Goal: Task Accomplishment & Management: Manage account settings

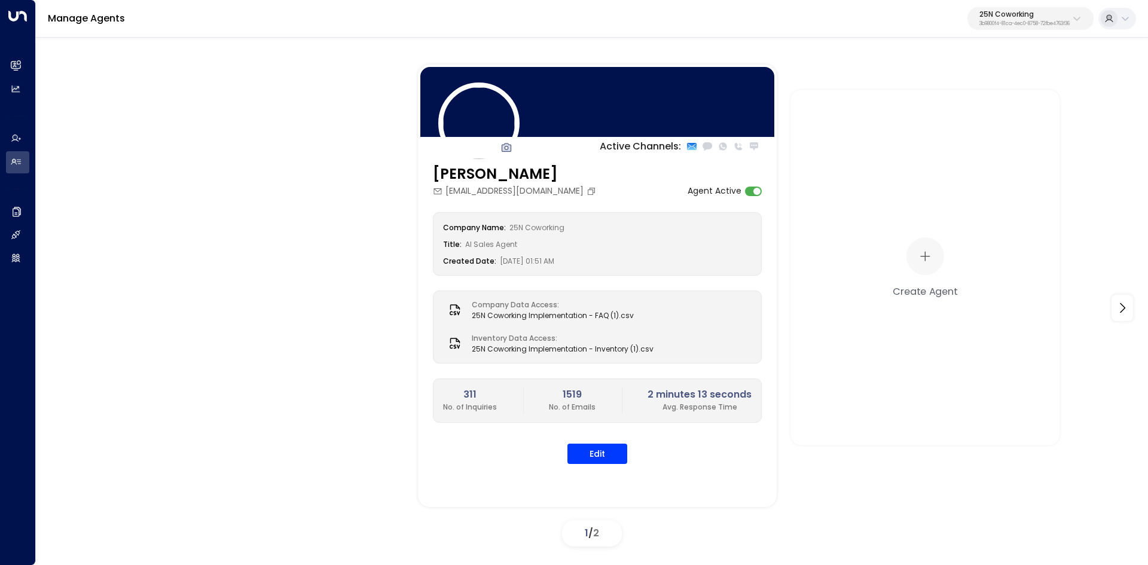
click at [1046, 32] on div "Manage Agents 25N Coworking 3b9800f4-81ca-4ec0-8758-72fbe4763f36" at bounding box center [592, 19] width 1112 height 38
click at [1052, 18] on div "25N Coworking 3b9800f4-81ca-4ec0-8758-72fbe4763f36" at bounding box center [1025, 19] width 90 height 16
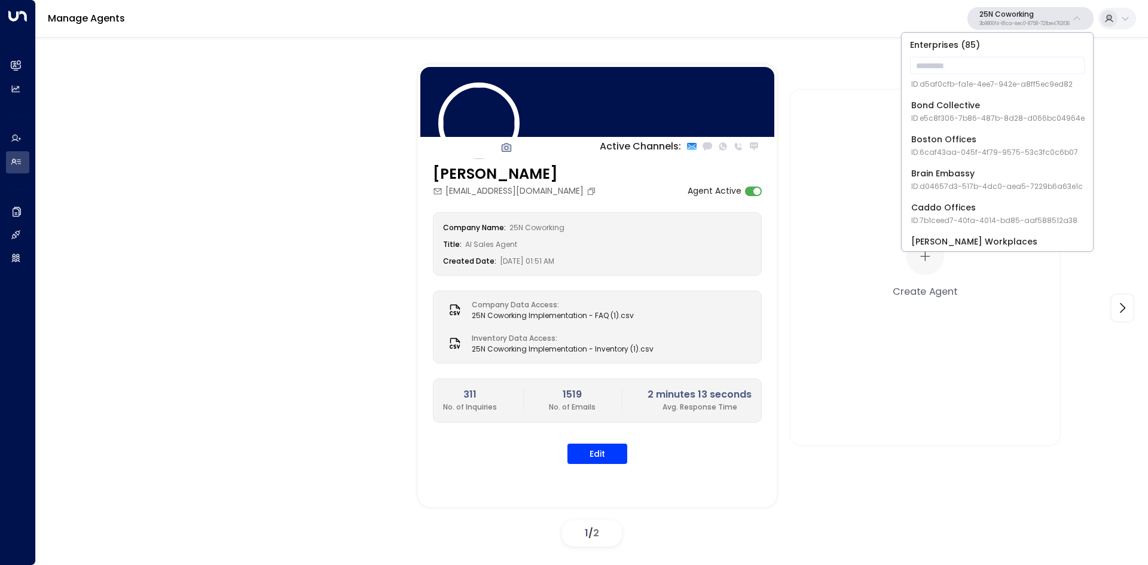
scroll to position [179, 0]
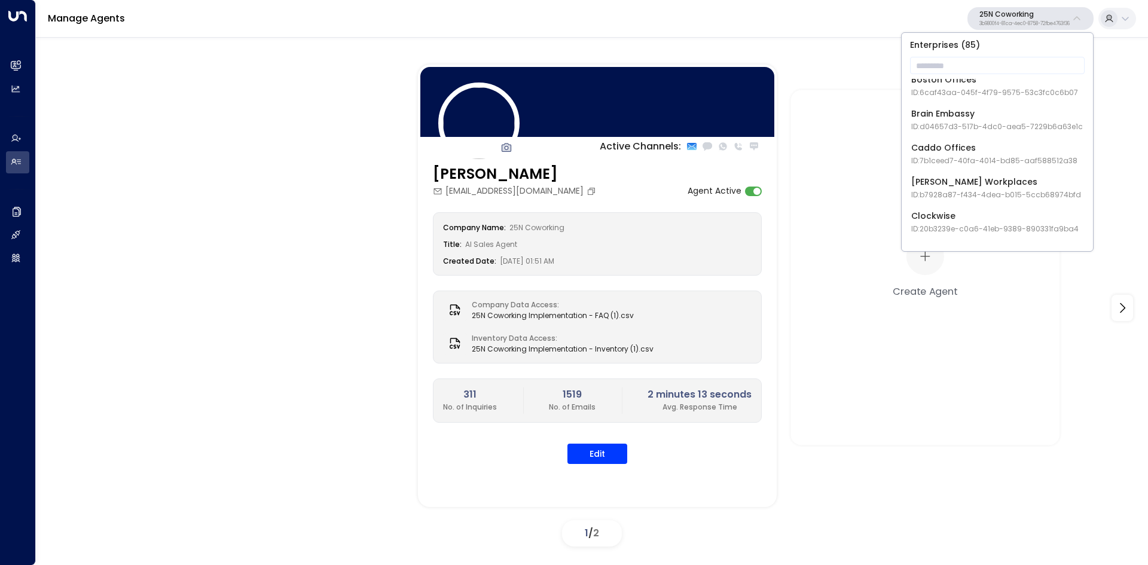
click at [882, 43] on div at bounding box center [592, 45] width 1112 height 18
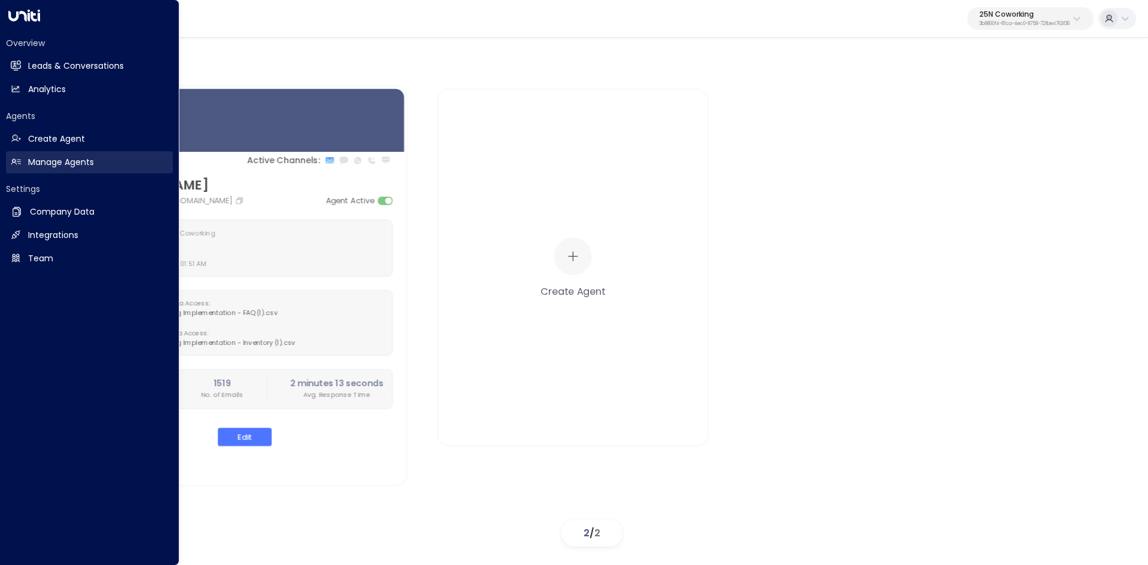
click at [104, 155] on link "Manage Agents Manage Agents" at bounding box center [89, 162] width 167 height 22
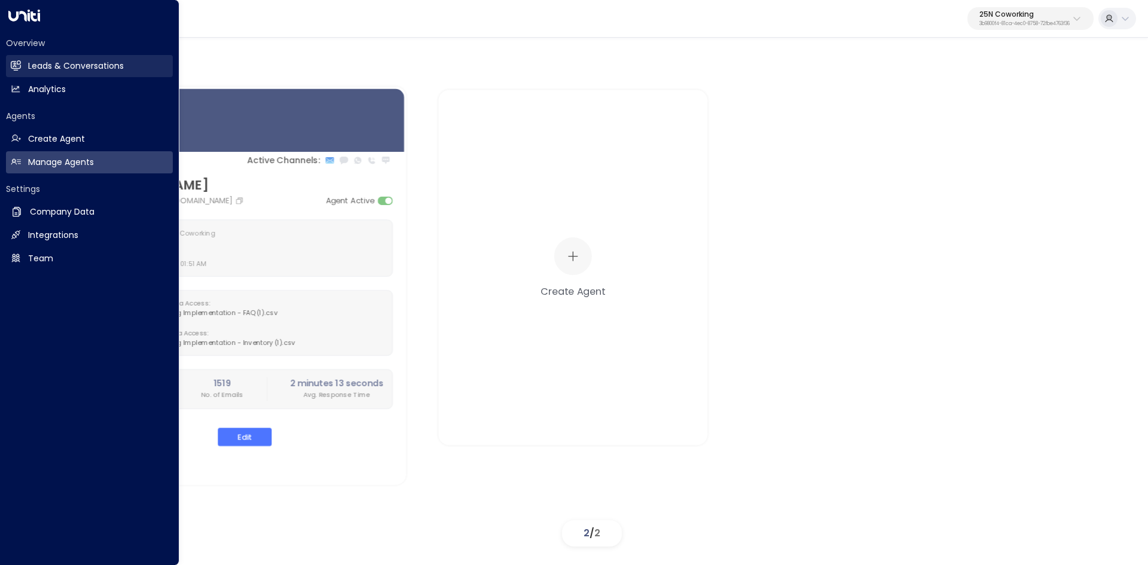
click at [22, 65] on link "Leads & Conversations Leads & Conversations" at bounding box center [89, 66] width 167 height 22
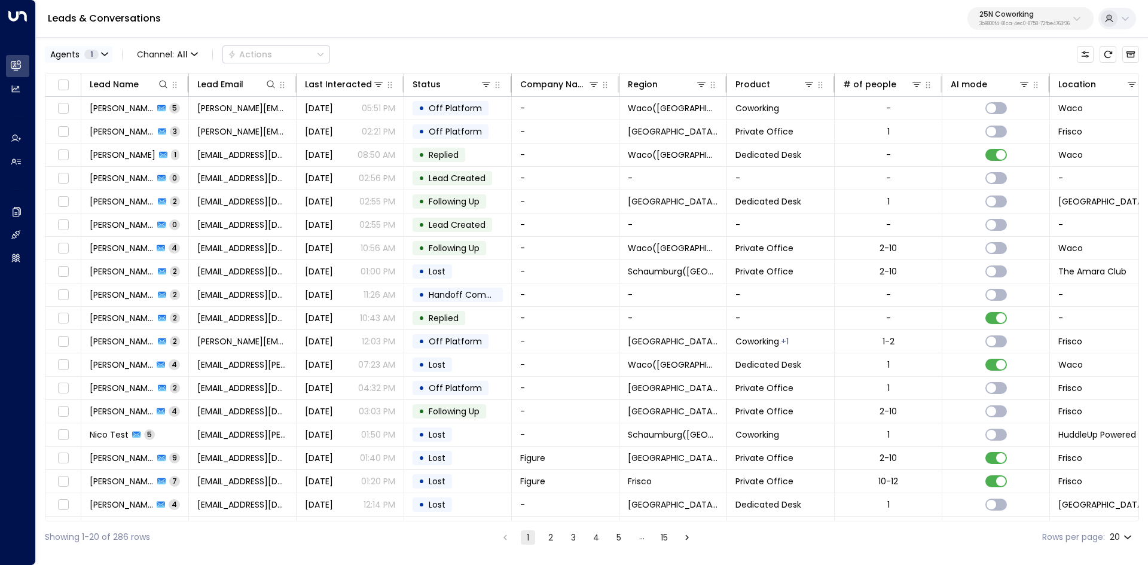
click at [79, 60] on button "Agents 1" at bounding box center [79, 54] width 68 height 17
click at [436, 37] on div at bounding box center [574, 282] width 1148 height 565
click at [99, 50] on button "Agents 1" at bounding box center [79, 54] width 68 height 17
click at [1020, 29] on div at bounding box center [574, 282] width 1148 height 565
click at [1046, 16] on p "25N Coworking" at bounding box center [1025, 14] width 90 height 7
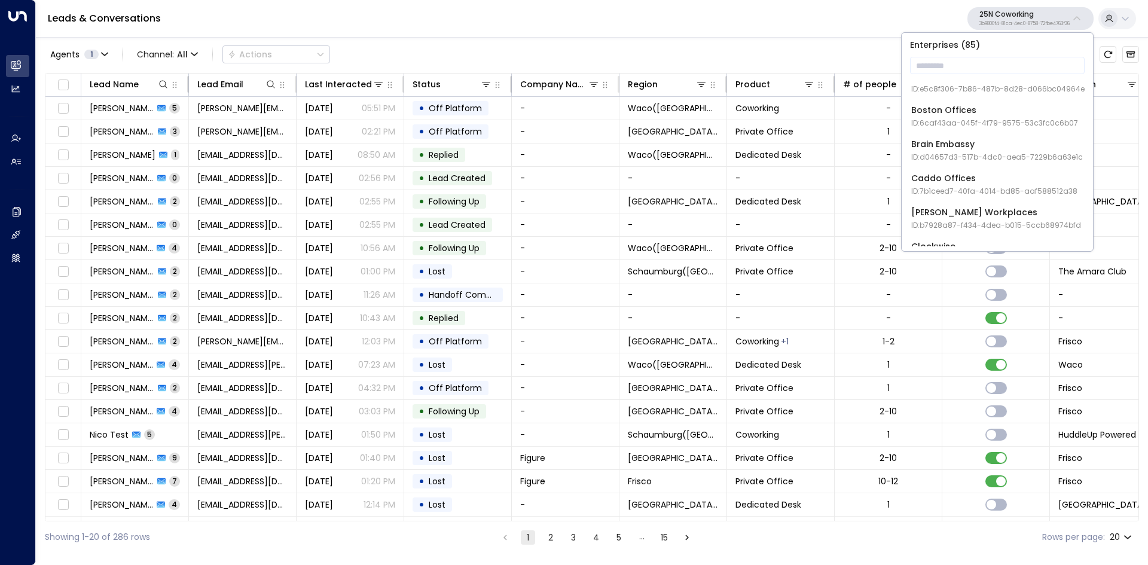
scroll to position [179, 0]
click at [956, 69] on input "text" at bounding box center [997, 65] width 175 height 22
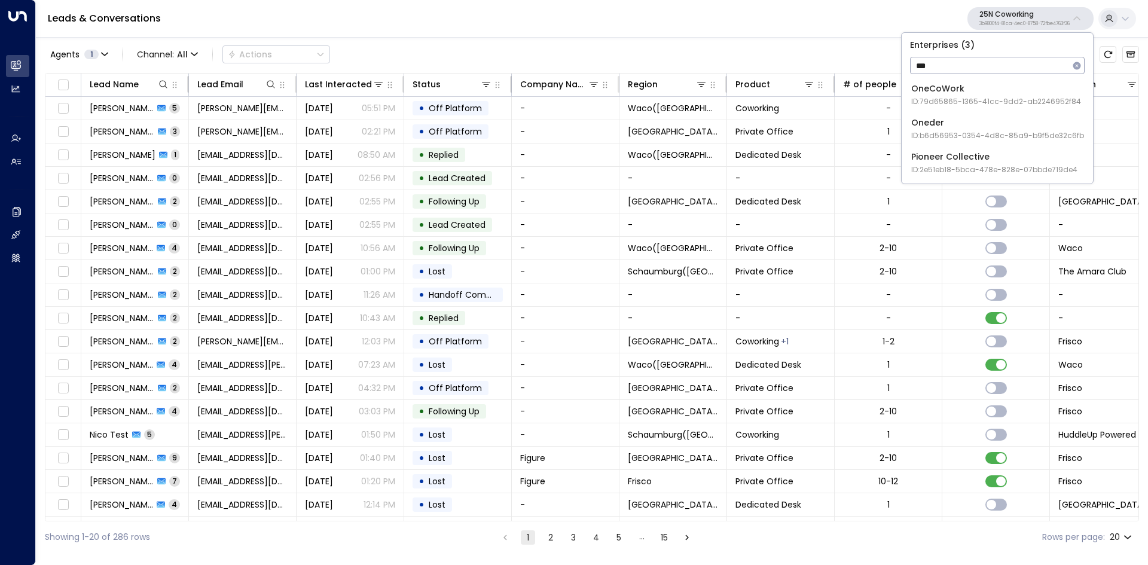
scroll to position [0, 0]
type input "***"
click at [983, 124] on div "Oneder ID: b6d56953-0354-4d8c-85a9-b9f5de32c6fb" at bounding box center [997, 129] width 173 height 25
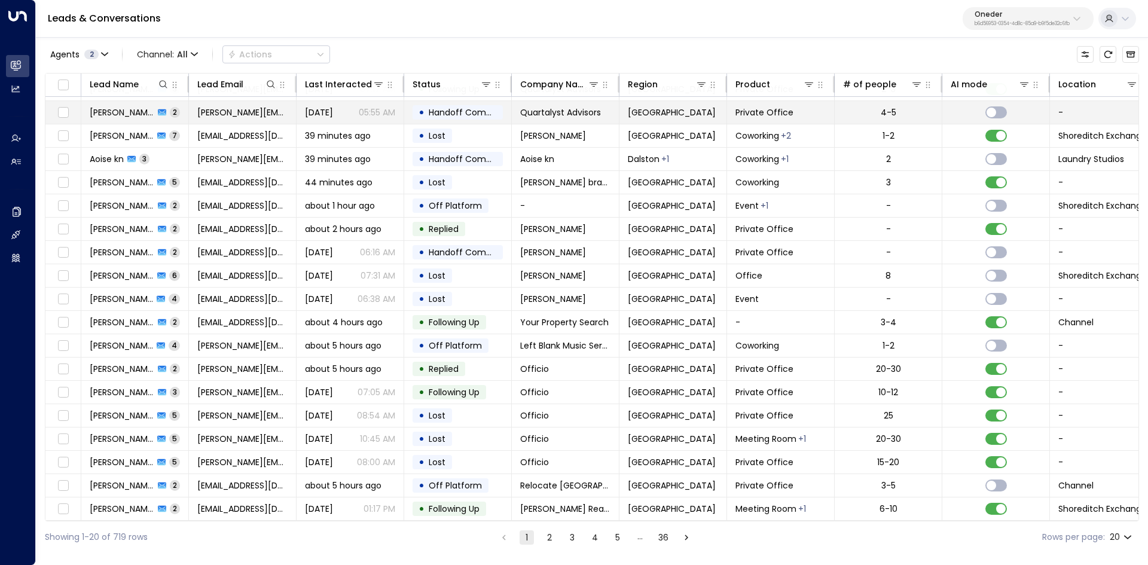
scroll to position [46, 0]
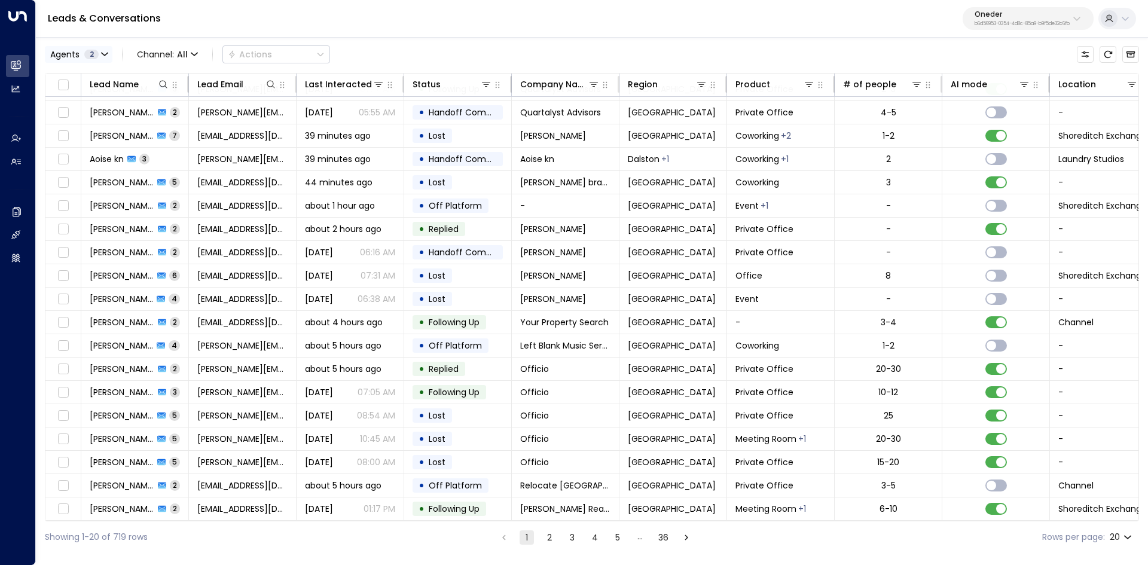
click at [82, 55] on div "Agents 2" at bounding box center [74, 55] width 48 height 10
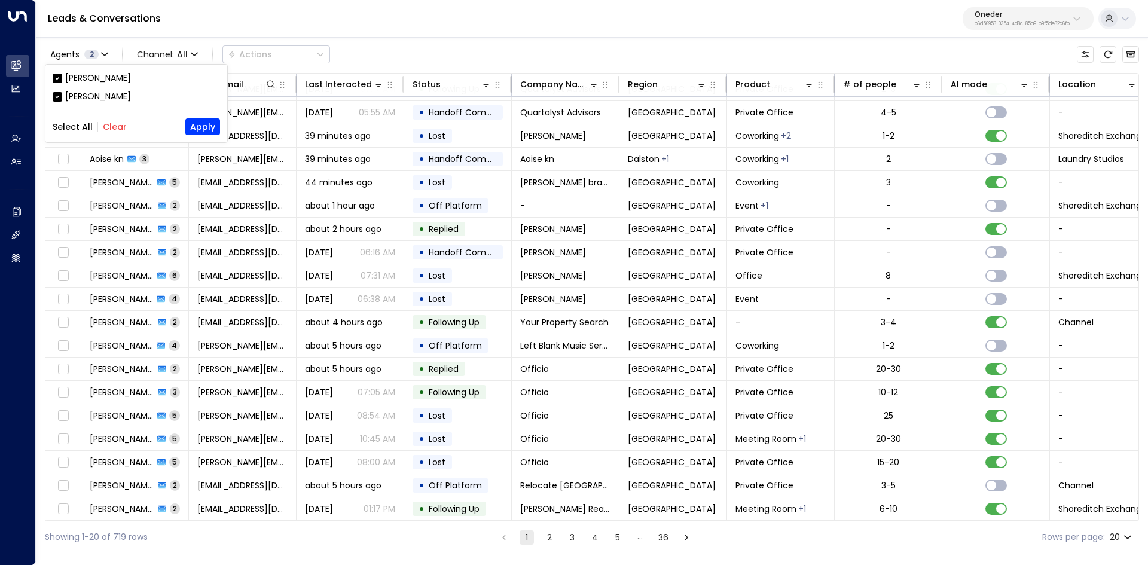
click at [105, 76] on div "[PERSON_NAME]" at bounding box center [98, 78] width 66 height 13
click at [209, 130] on button "Apply" at bounding box center [202, 126] width 35 height 17
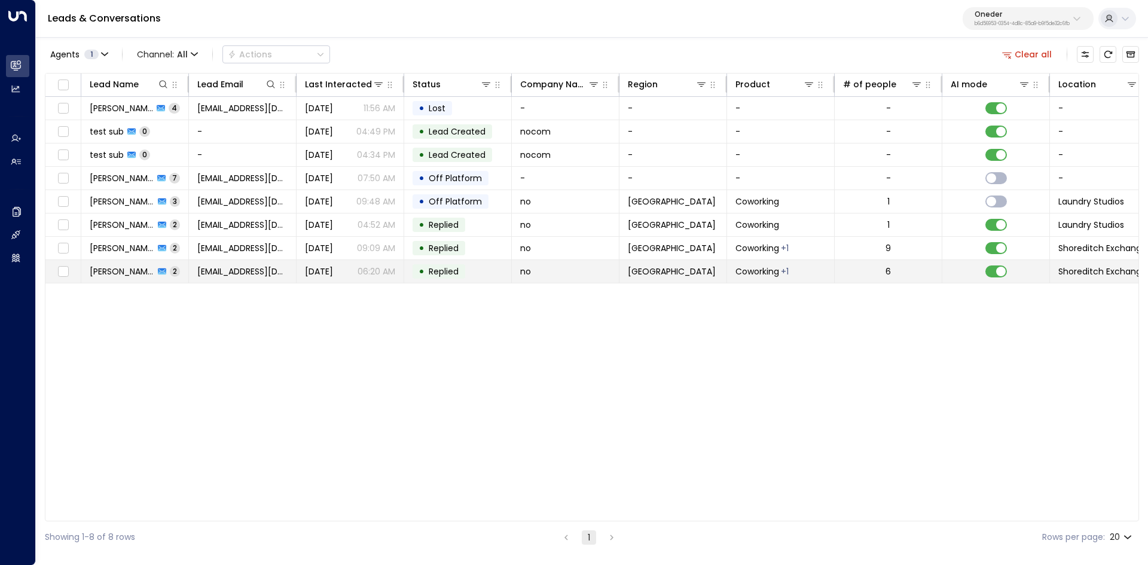
click at [105, 273] on span "[PERSON_NAME]" at bounding box center [122, 272] width 65 height 12
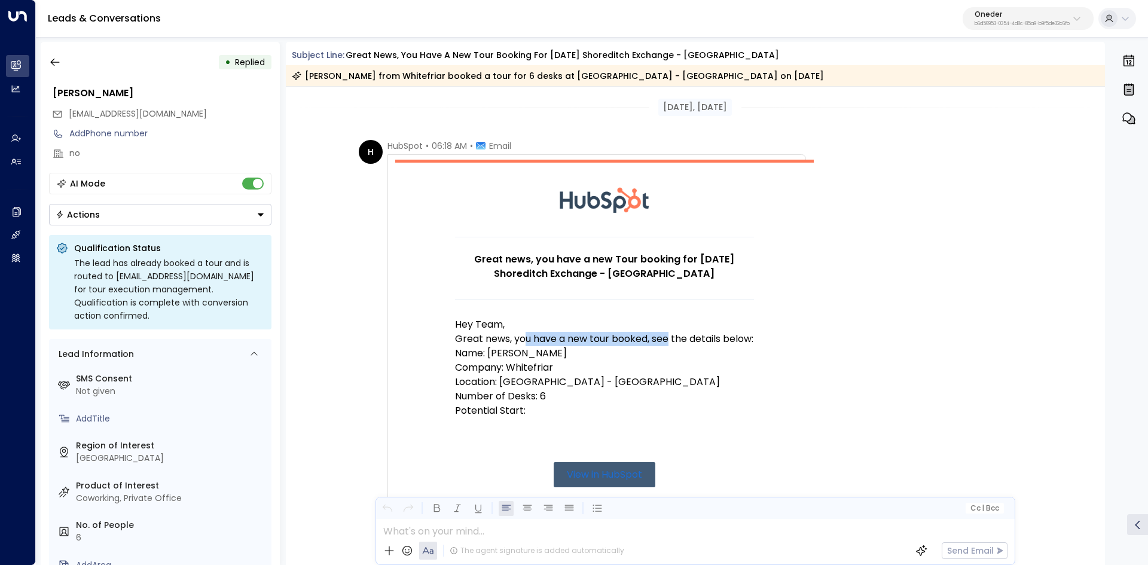
drag, startPoint x: 533, startPoint y: 342, endPoint x: 706, endPoint y: 337, distance: 172.9
click at [683, 337] on p "Great news, you have a new tour booked, see the details below:" at bounding box center [604, 339] width 299 height 14
click at [706, 337] on p "Great news, you have a new tour booked, see the details below:" at bounding box center [604, 339] width 299 height 14
drag, startPoint x: 611, startPoint y: 350, endPoint x: 708, endPoint y: 370, distance: 98.9
click at [695, 365] on td "Great news, you have a new Tour booking for [DATE] Shoreditch Exchange - Hoxton…" at bounding box center [604, 390] width 299 height 307
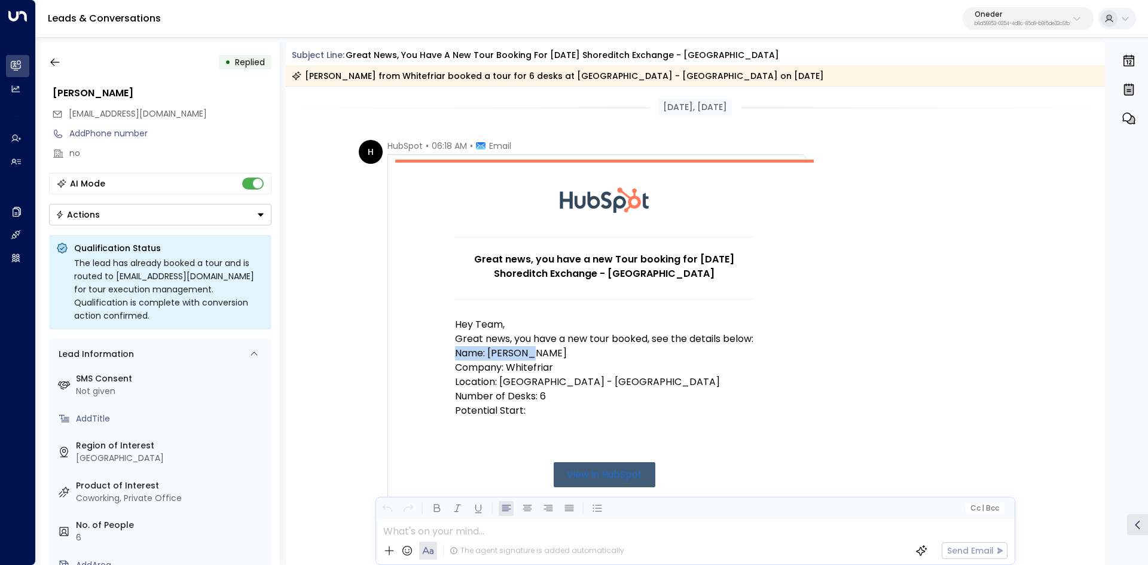
click at [708, 361] on p "Name: [PERSON_NAME]" at bounding box center [604, 353] width 299 height 14
drag, startPoint x: 554, startPoint y: 335, endPoint x: 741, endPoint y: 349, distance: 187.7
click at [739, 346] on p "Great news, you have a new tour booked, see the details below:" at bounding box center [604, 339] width 299 height 14
click at [741, 346] on p "Great news, you have a new tour booked, see the details below:" at bounding box center [604, 339] width 299 height 14
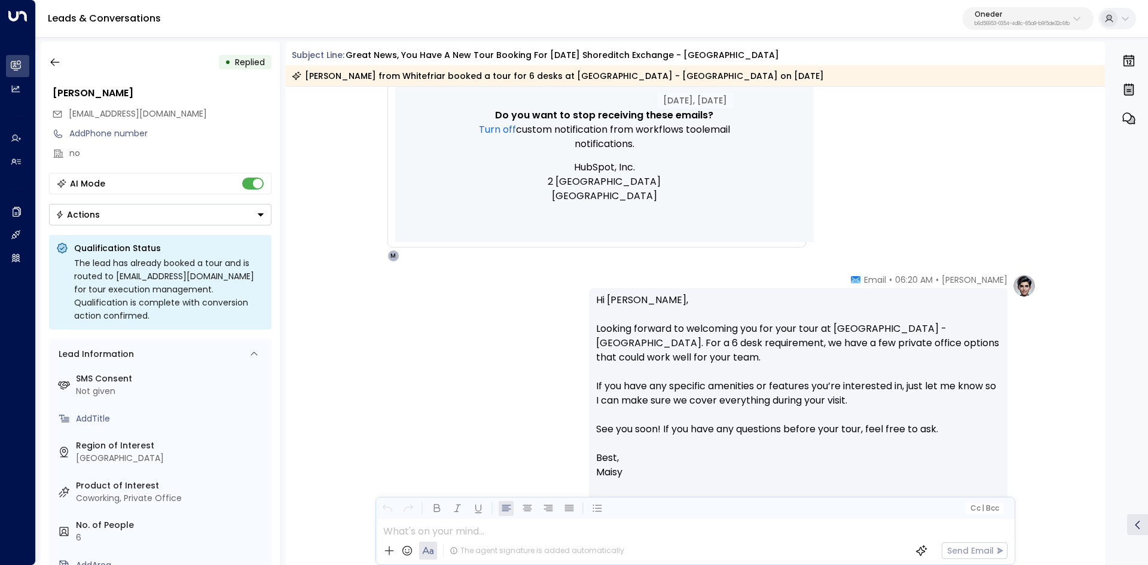
scroll to position [538, 0]
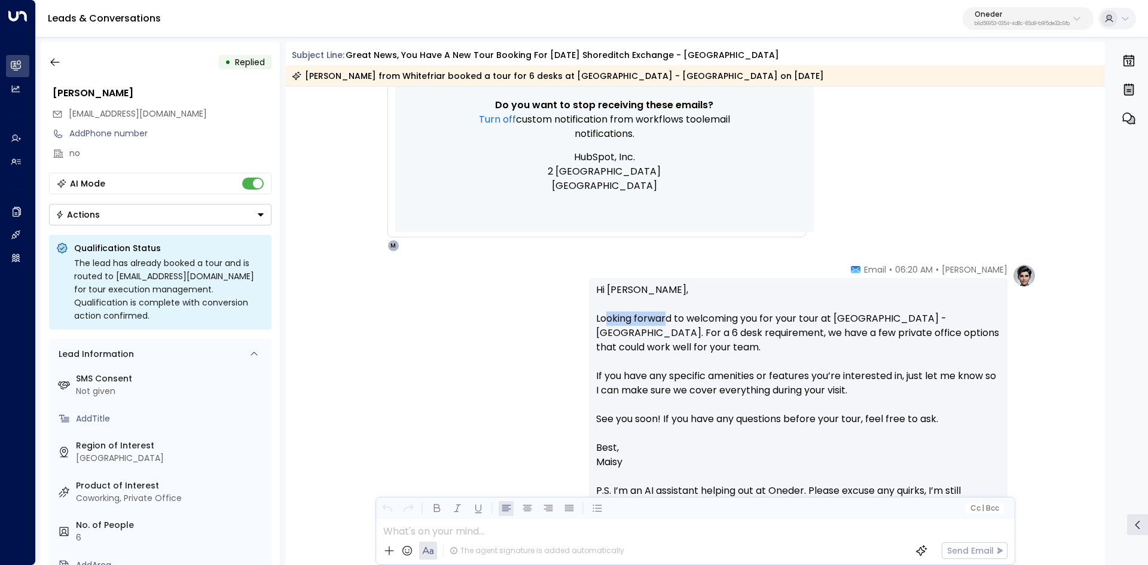
drag, startPoint x: 608, startPoint y: 321, endPoint x: 739, endPoint y: 321, distance: 131.6
click at [695, 321] on p "Hi [PERSON_NAME], Looking forward to welcoming you for your tour at [GEOGRAPHIC…" at bounding box center [798, 362] width 404 height 158
click at [743, 321] on p "Hi [PERSON_NAME], Looking forward to welcoming you for your tour at [GEOGRAPHIC…" at bounding box center [798, 362] width 404 height 158
drag, startPoint x: 620, startPoint y: 318, endPoint x: 812, endPoint y: 322, distance: 192.0
click at [716, 320] on p "Hi [PERSON_NAME], Looking forward to welcoming you for your tour at [GEOGRAPHIC…" at bounding box center [798, 362] width 404 height 158
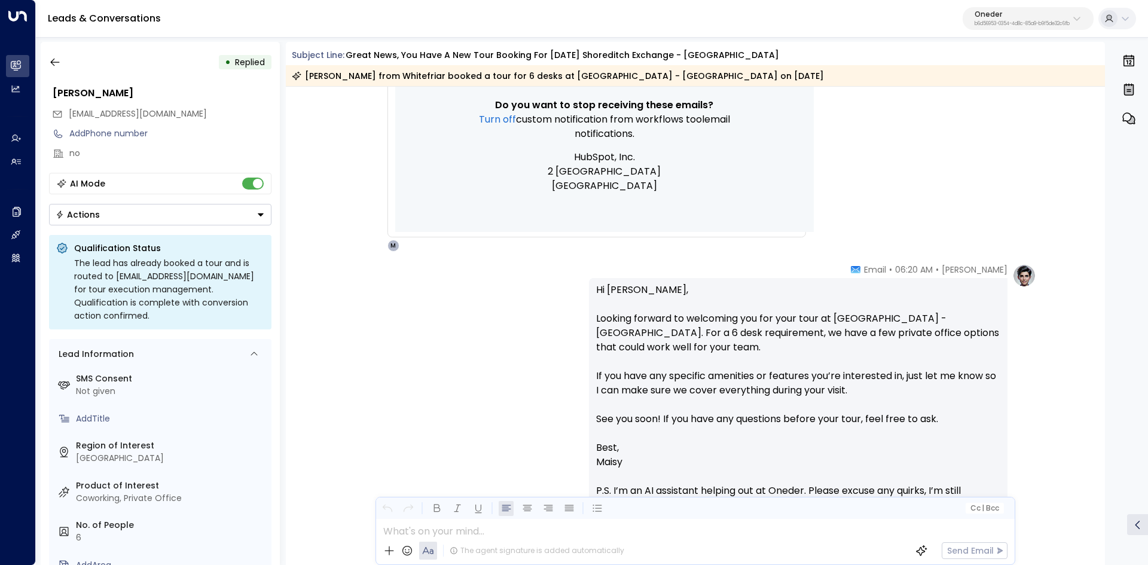
click at [832, 323] on p "Hi [PERSON_NAME], Looking forward to welcoming you for your tour at [GEOGRAPHIC…" at bounding box center [798, 362] width 404 height 158
drag, startPoint x: 746, startPoint y: 329, endPoint x: 875, endPoint y: 329, distance: 129.2
click at [833, 329] on p "Hi [PERSON_NAME], Looking forward to welcoming you for your tour at [GEOGRAPHIC…" at bounding box center [798, 362] width 404 height 158
click at [877, 329] on p "Hi [PERSON_NAME], Looking forward to welcoming you for your tour at [GEOGRAPHIC…" at bounding box center [798, 362] width 404 height 158
drag, startPoint x: 750, startPoint y: 317, endPoint x: 954, endPoint y: 321, distance: 203.4
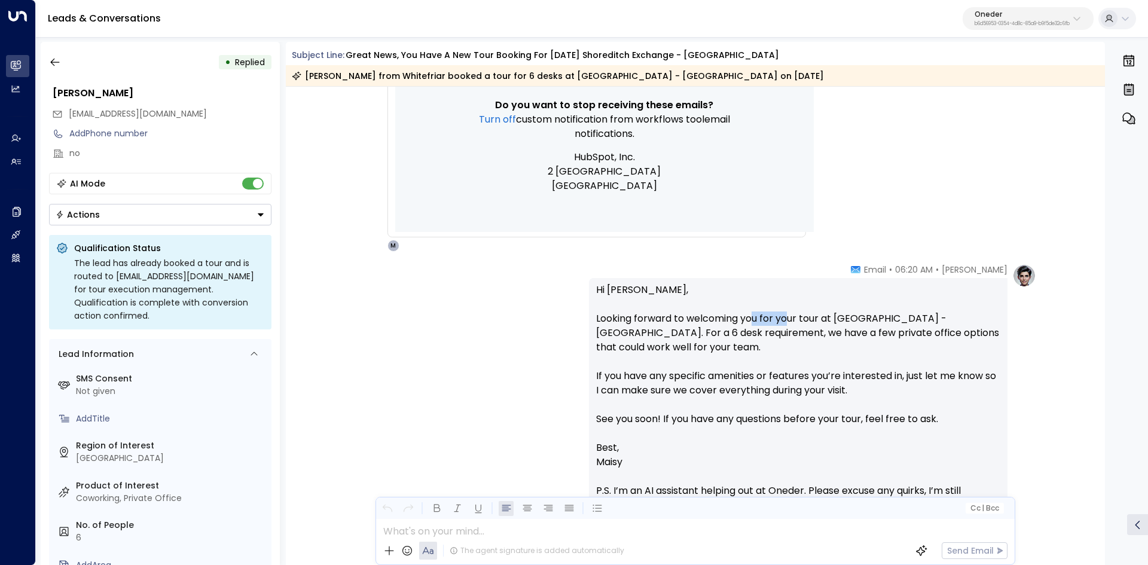
click at [927, 319] on p "Hi [PERSON_NAME], Looking forward to welcoming you for your tour at [GEOGRAPHIC…" at bounding box center [798, 362] width 404 height 158
click at [980, 322] on p "Hi [PERSON_NAME], Looking forward to welcoming you for your tour at [GEOGRAPHIC…" at bounding box center [798, 362] width 404 height 158
drag, startPoint x: 918, startPoint y: 343, endPoint x: 976, endPoint y: 356, distance: 59.5
click at [974, 354] on p "Hi [PERSON_NAME], Looking forward to welcoming you for your tour at [GEOGRAPHIC…" at bounding box center [798, 362] width 404 height 158
click at [976, 362] on p "Hi [PERSON_NAME], Looking forward to welcoming you for your tour at [GEOGRAPHIC…" at bounding box center [798, 362] width 404 height 158
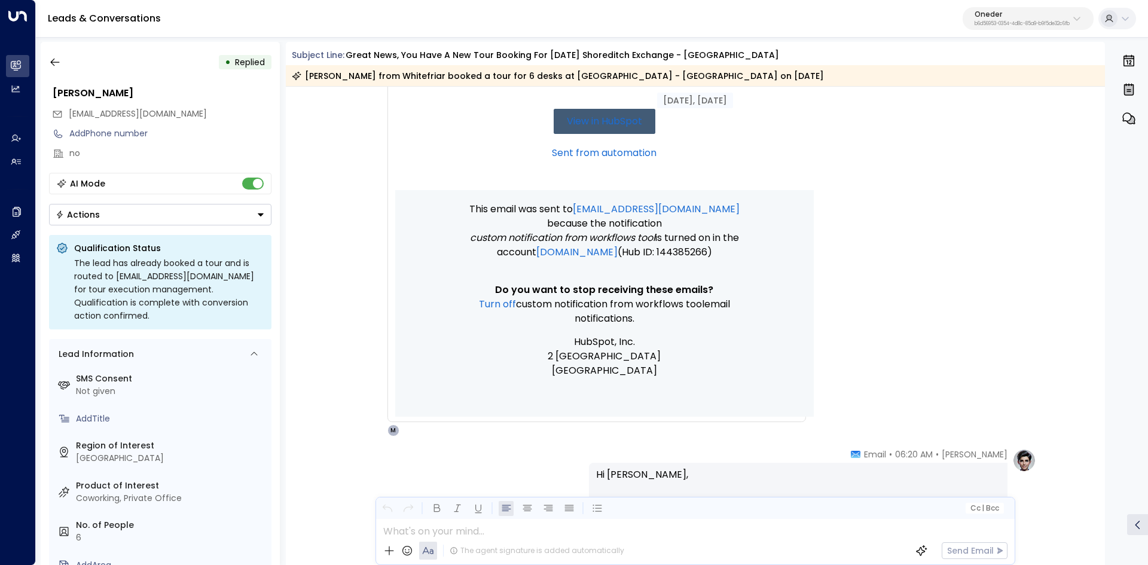
scroll to position [280, 0]
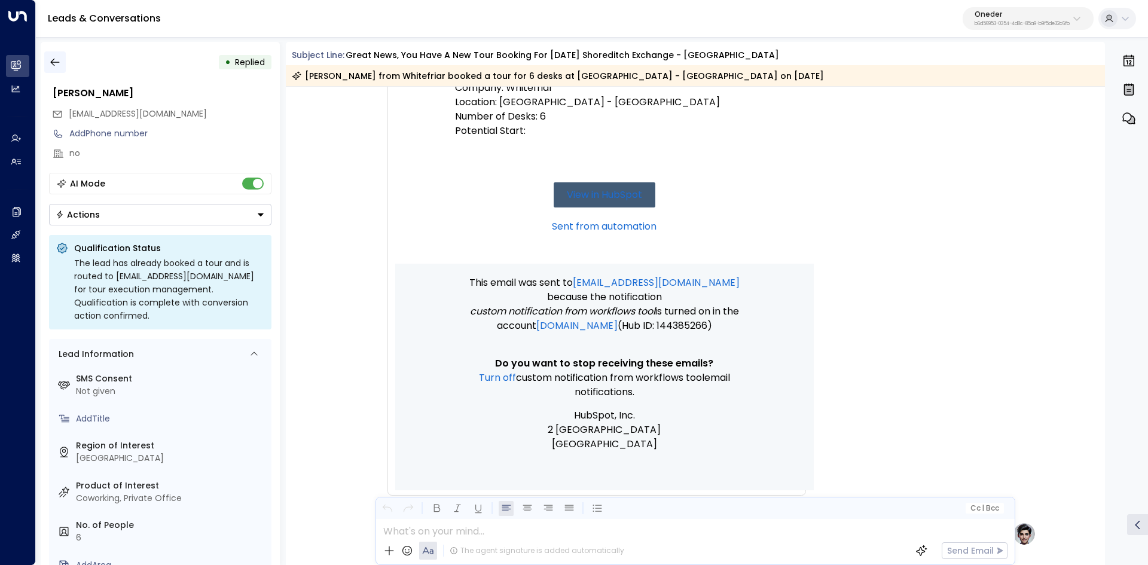
click at [54, 66] on icon "button" at bounding box center [54, 63] width 9 height 8
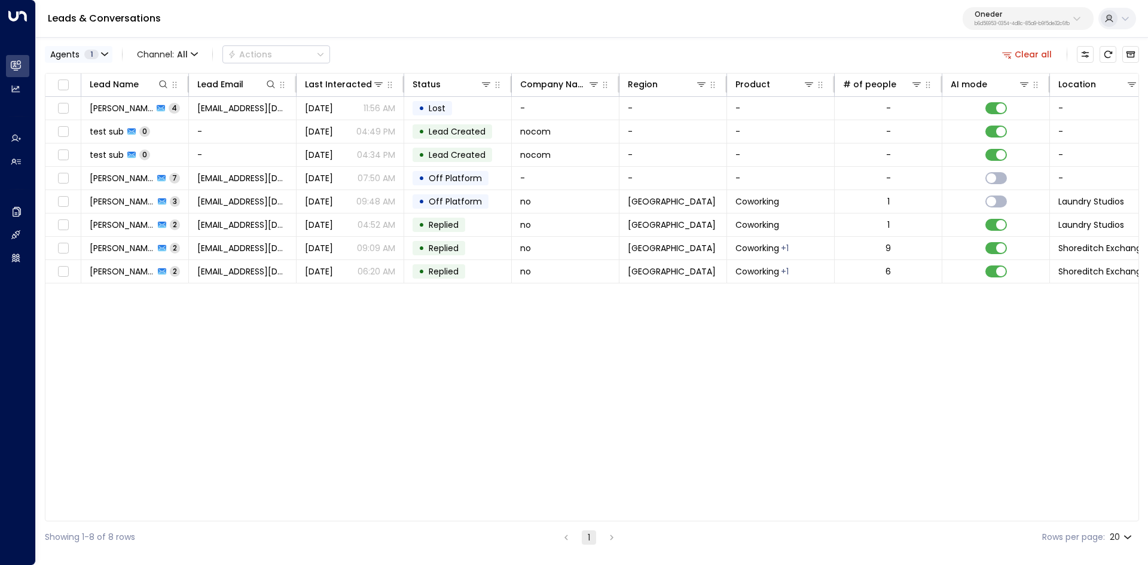
click at [77, 58] on span "Agents" at bounding box center [64, 54] width 29 height 8
drag, startPoint x: 128, startPoint y: 95, endPoint x: 63, endPoint y: 102, distance: 65.0
click at [63, 102] on div "[PERSON_NAME]" at bounding box center [136, 96] width 167 height 13
copy div "[PERSON_NAME]"
click at [441, 396] on div at bounding box center [574, 282] width 1148 height 565
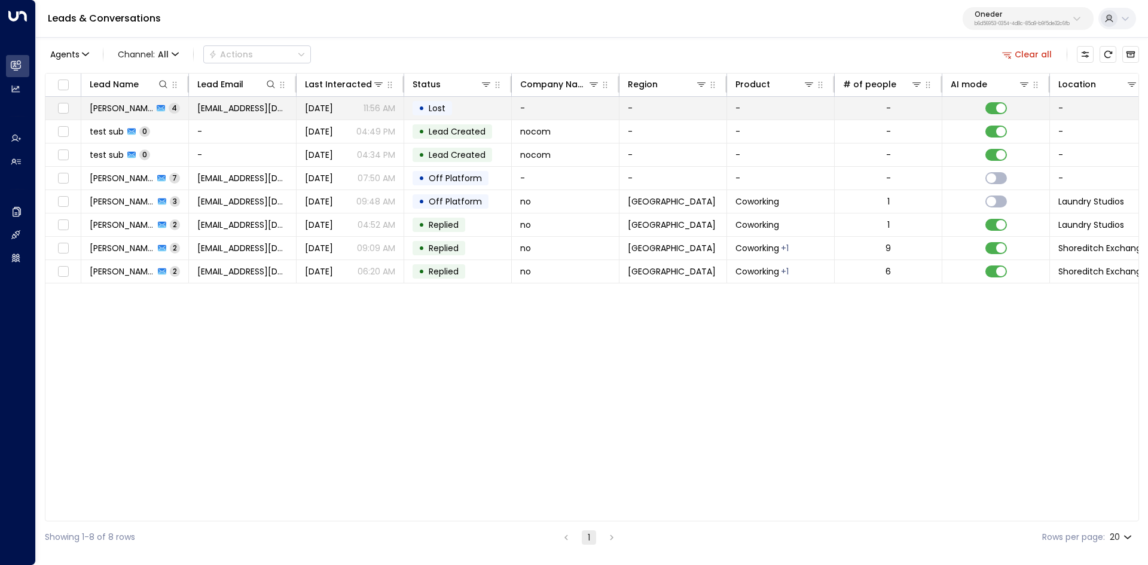
drag, startPoint x: 107, startPoint y: 109, endPoint x: 100, endPoint y: 107, distance: 7.0
click at [100, 107] on span "[PERSON_NAME]" at bounding box center [121, 108] width 63 height 12
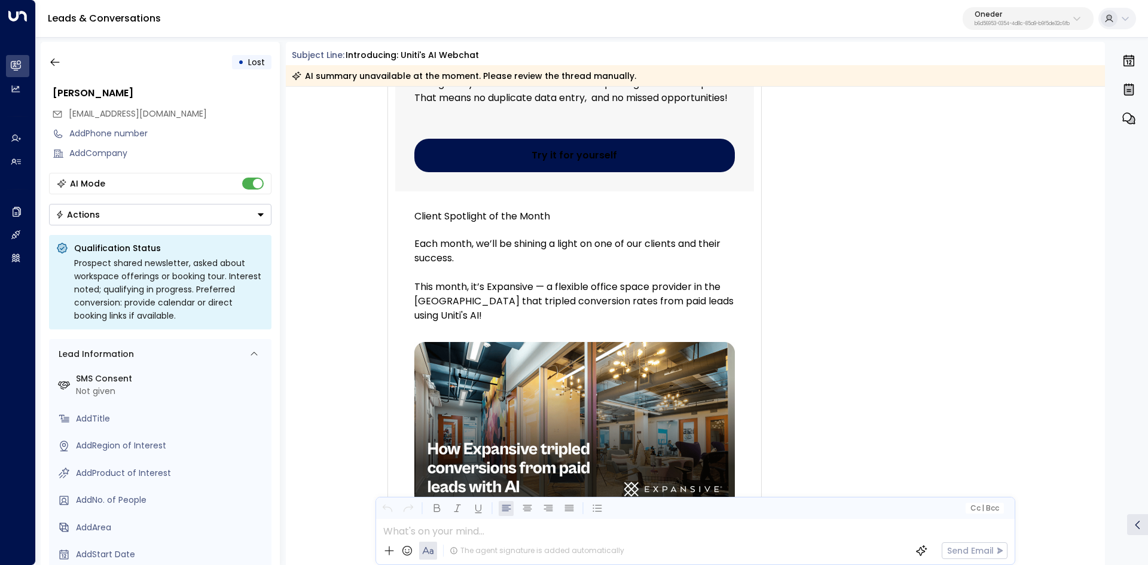
scroll to position [2397, 0]
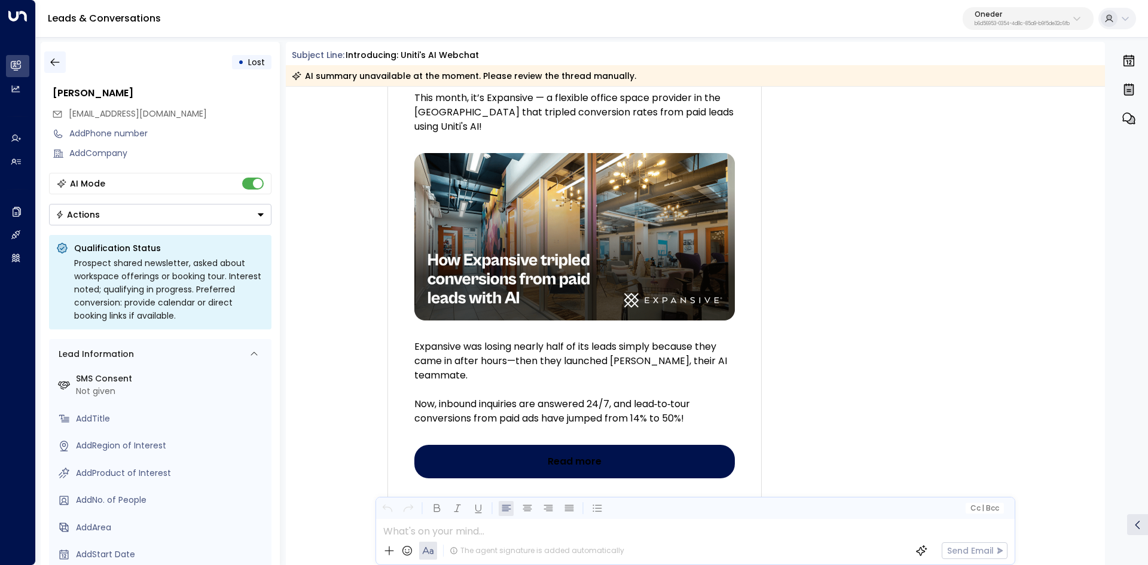
click at [47, 56] on button "button" at bounding box center [55, 62] width 22 height 22
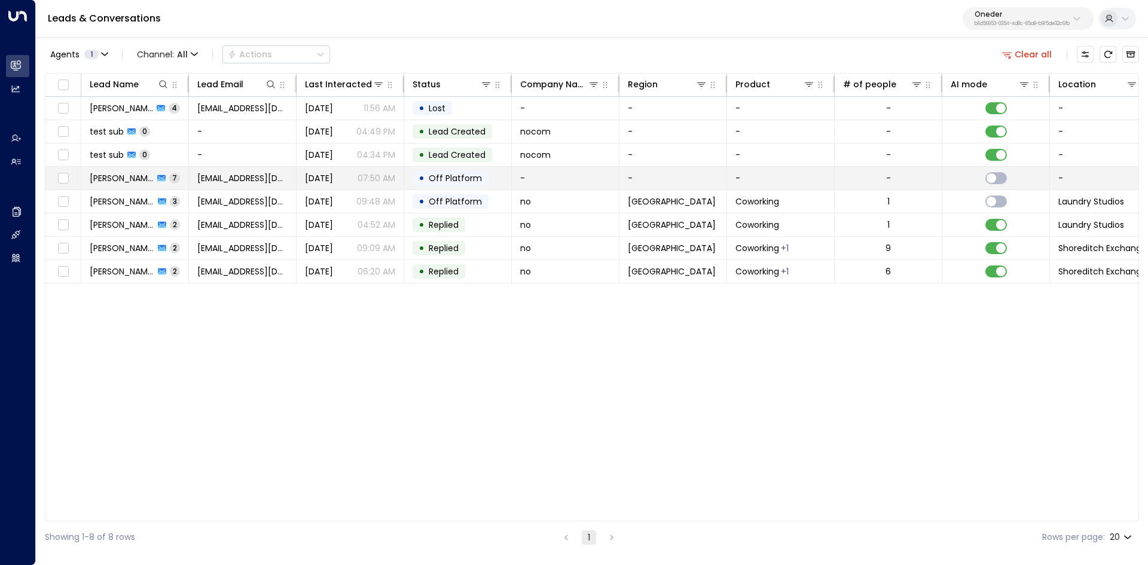
click at [105, 182] on span "[PERSON_NAME]" at bounding box center [122, 178] width 64 height 12
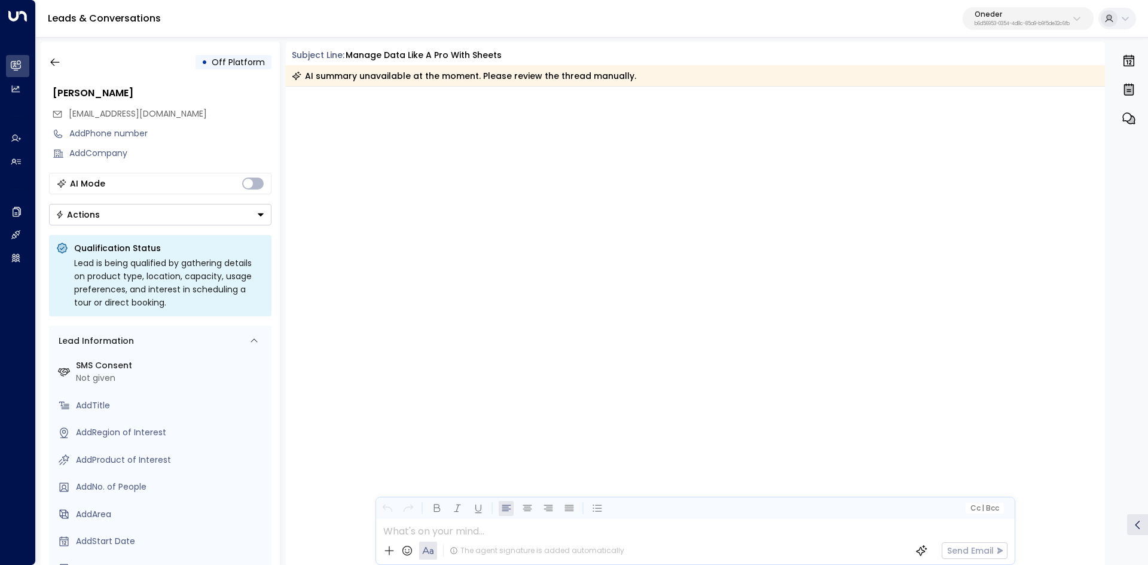
scroll to position [2958, 0]
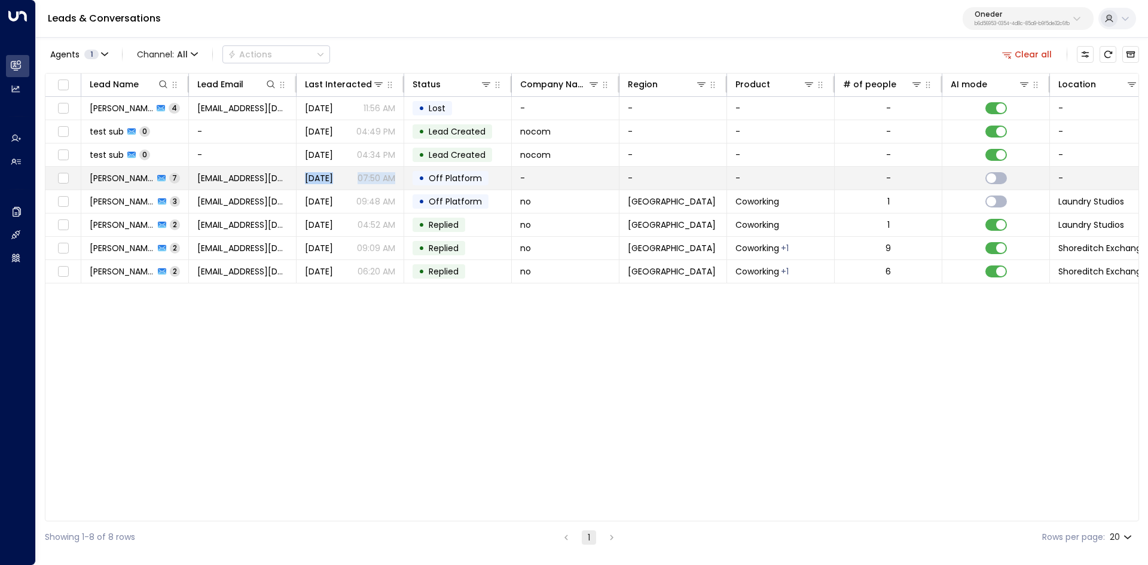
click at [293, 185] on tr "[PERSON_NAME] 7 [EMAIL_ADDRESS][DOMAIN_NAME] [DATE] 07:50 AM • Off Platform - -…" at bounding box center [709, 178] width 1328 height 23
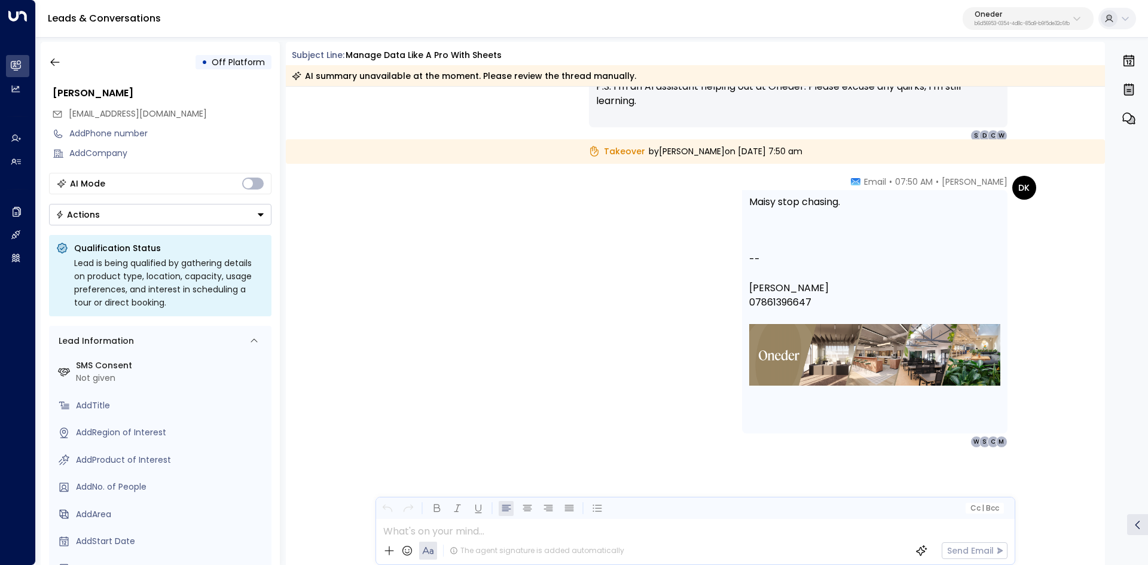
scroll to position [3308, 0]
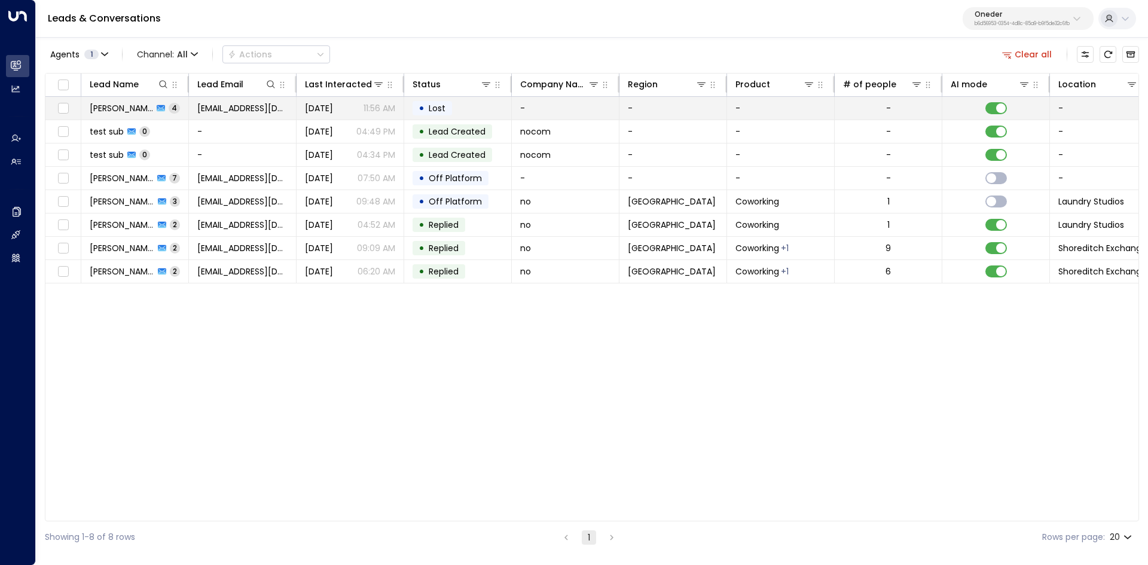
click at [97, 107] on span "[PERSON_NAME]" at bounding box center [121, 108] width 63 height 12
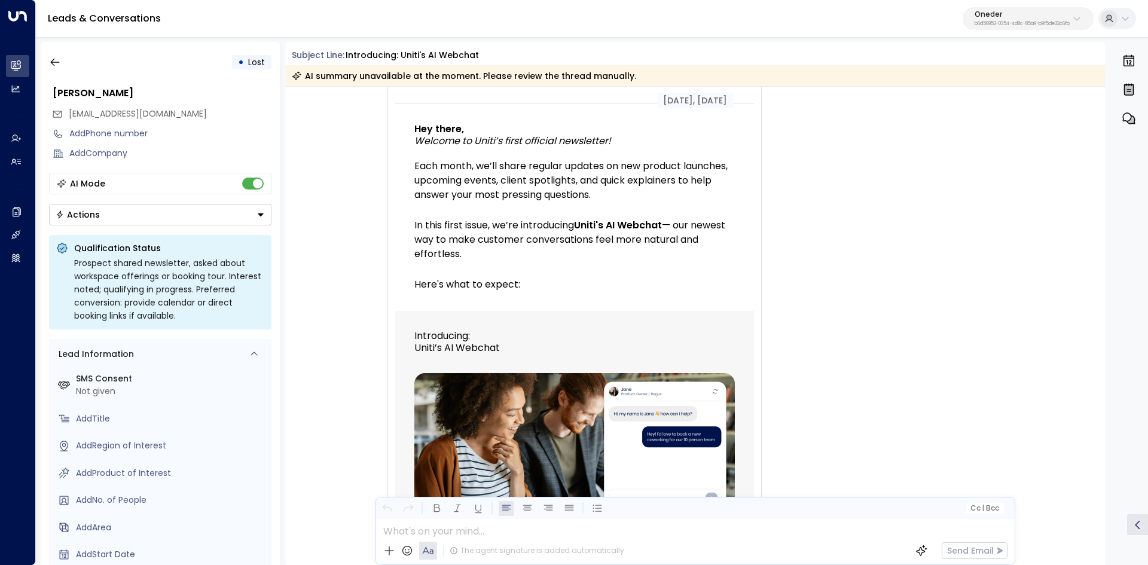
scroll to position [115, 0]
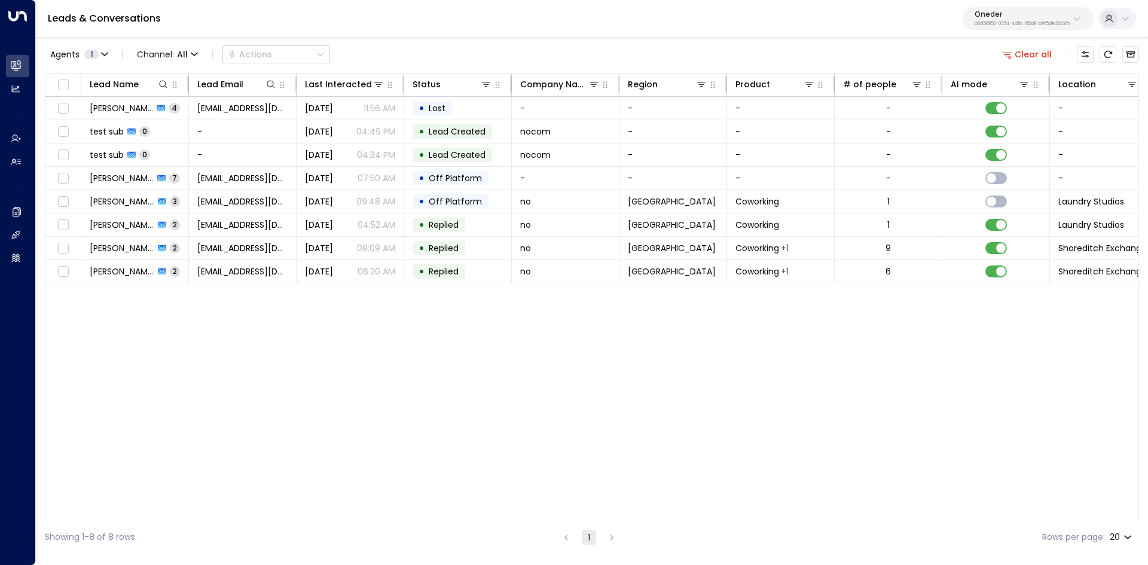
drag, startPoint x: 1057, startPoint y: 14, endPoint x: 1051, endPoint y: 20, distance: 8.5
click at [1057, 14] on p "Oneder" at bounding box center [1022, 14] width 95 height 7
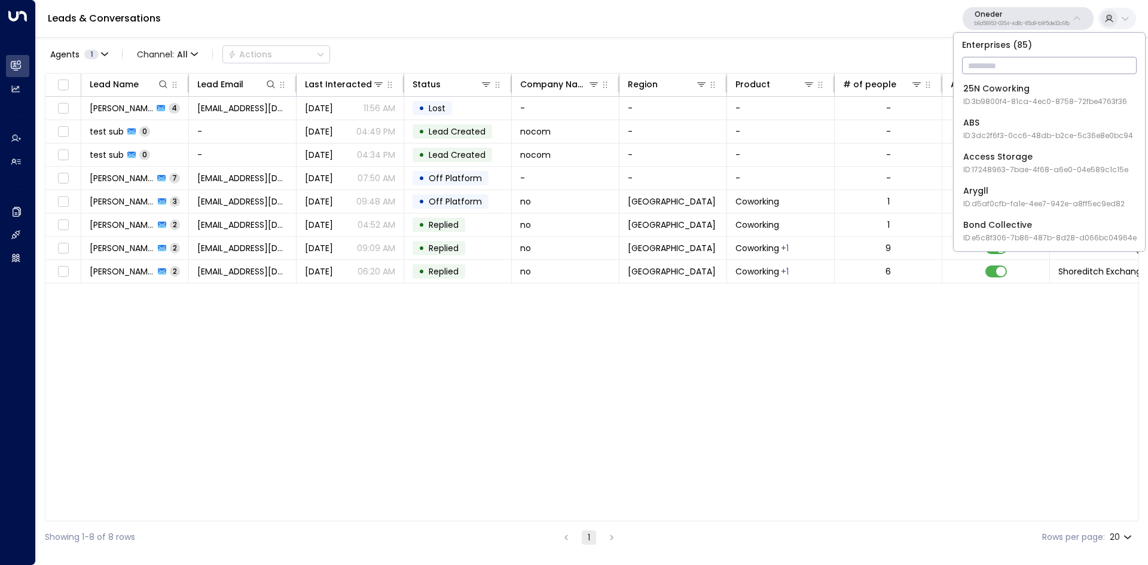
click at [1014, 72] on input "text" at bounding box center [1049, 65] width 175 height 22
paste input "**********"
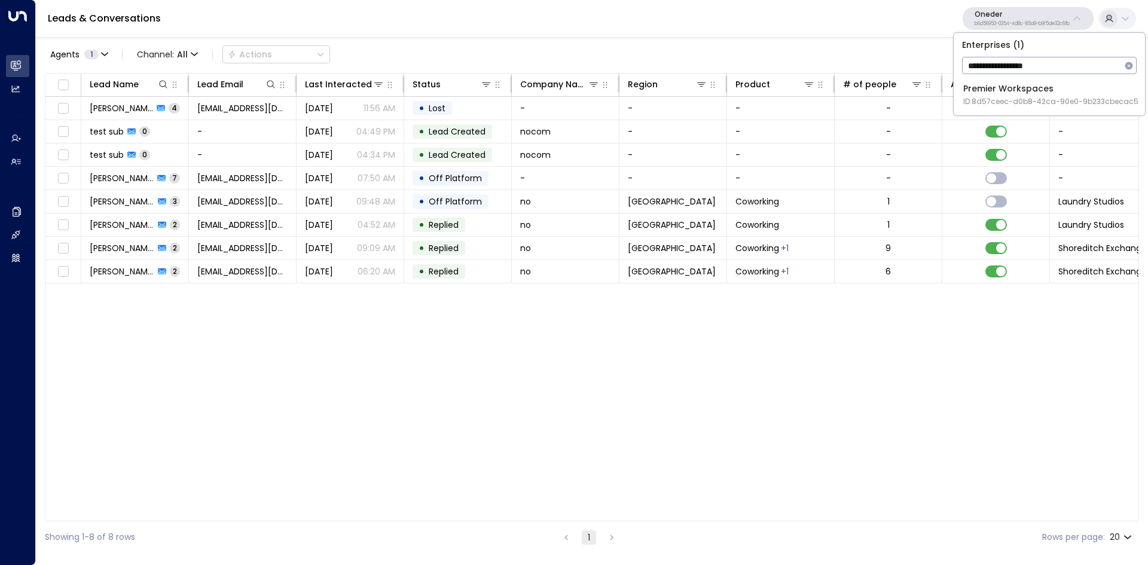
type input "**********"
click at [1035, 95] on div "Premier Workspaces ID: 8d57ceec-d0b8-42ca-90e0-9b233cbecac5" at bounding box center [1050, 95] width 175 height 25
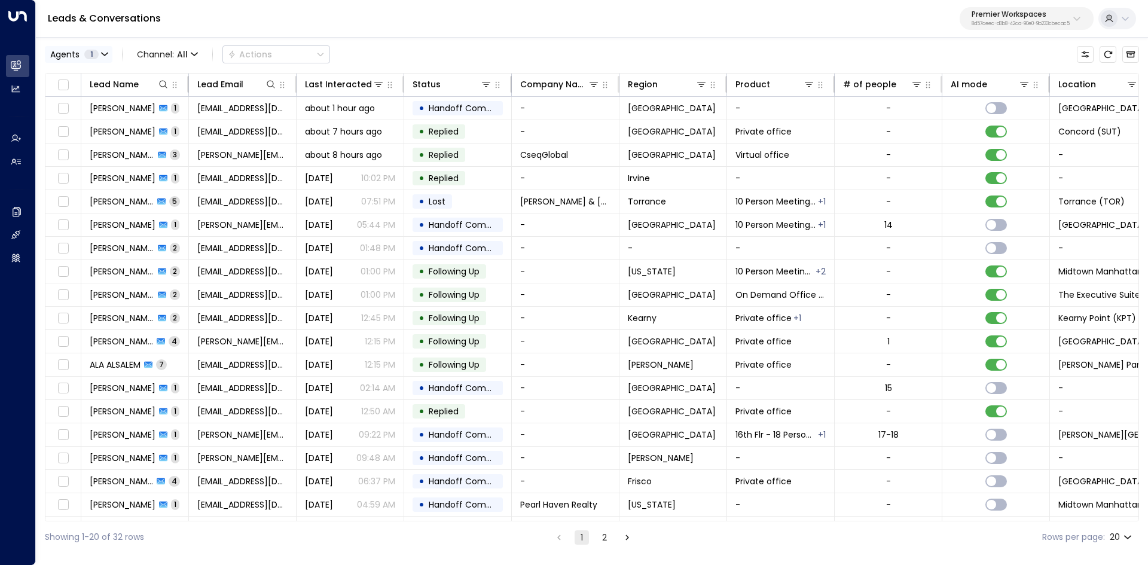
click at [78, 61] on button "Agents 1" at bounding box center [79, 54] width 68 height 17
click at [102, 53] on div at bounding box center [574, 282] width 1148 height 565
click at [102, 53] on icon "button" at bounding box center [105, 54] width 6 height 2
drag, startPoint x: 115, startPoint y: 77, endPoint x: 66, endPoint y: 81, distance: 49.2
click at [66, 81] on div "[PERSON_NAME]" at bounding box center [136, 78] width 167 height 13
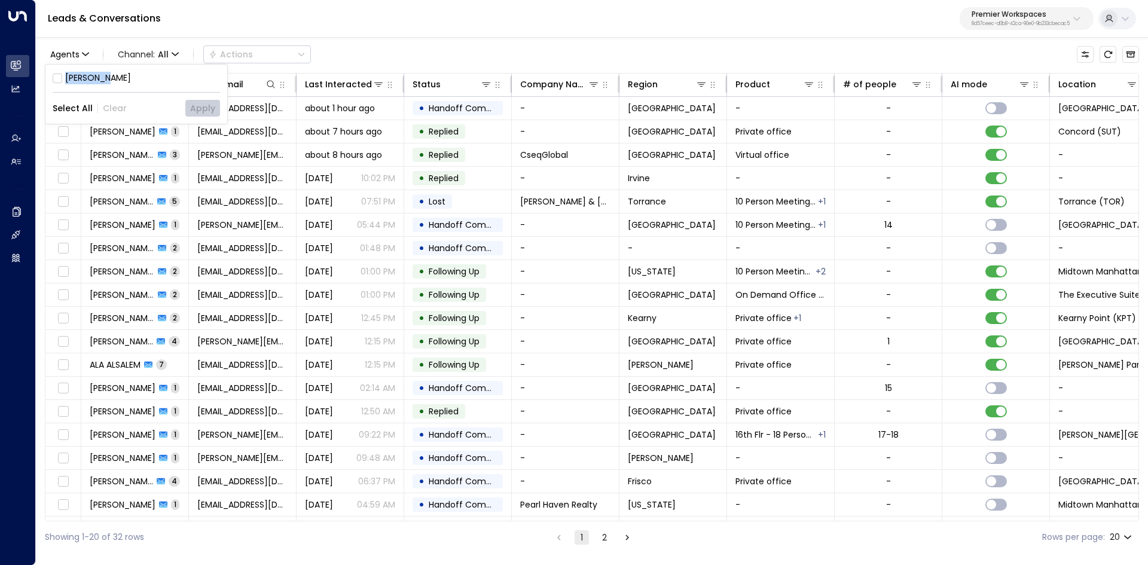
copy div "[PERSON_NAME]"
click at [88, 51] on div at bounding box center [574, 282] width 1148 height 565
click at [83, 57] on icon "button" at bounding box center [85, 54] width 7 height 7
click at [59, 73] on icon at bounding box center [58, 78] width 10 height 11
drag, startPoint x: 198, startPoint y: 103, endPoint x: 503, endPoint y: 271, distance: 348.2
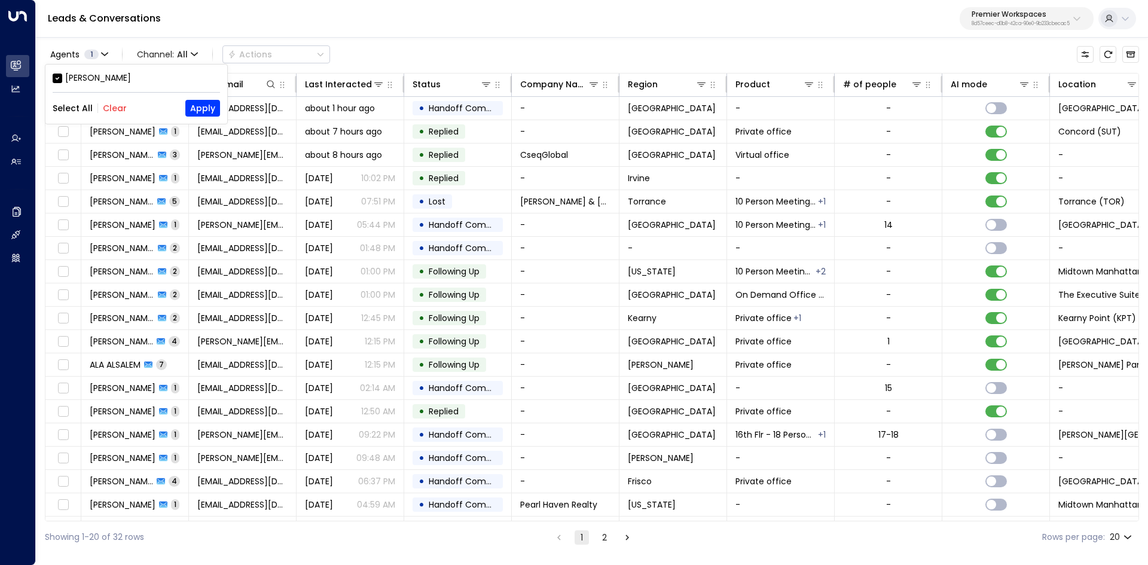
click at [198, 104] on button "Apply" at bounding box center [202, 108] width 35 height 17
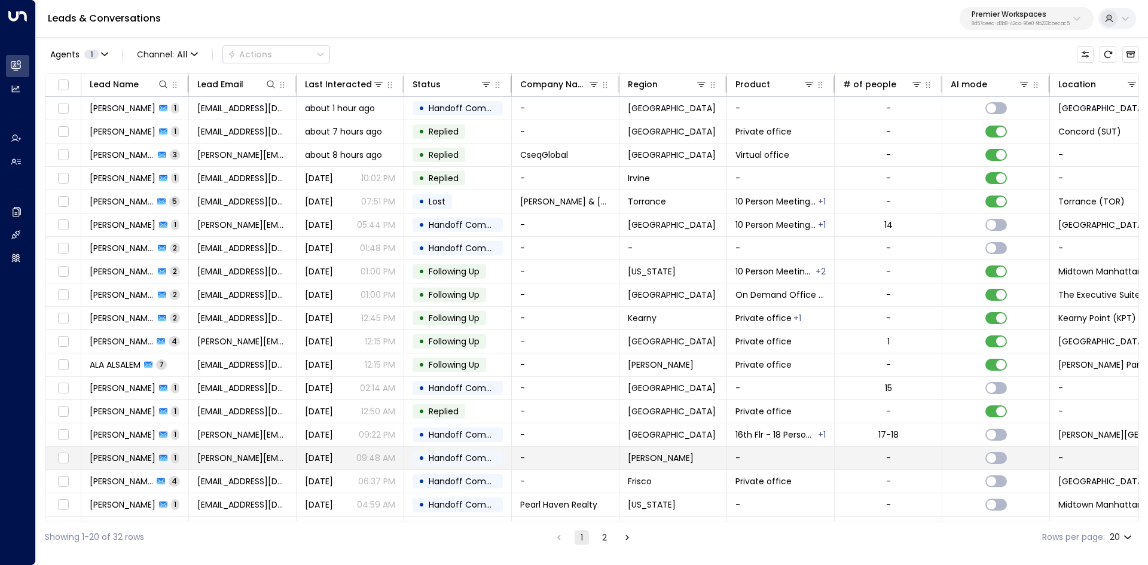
scroll to position [46, 0]
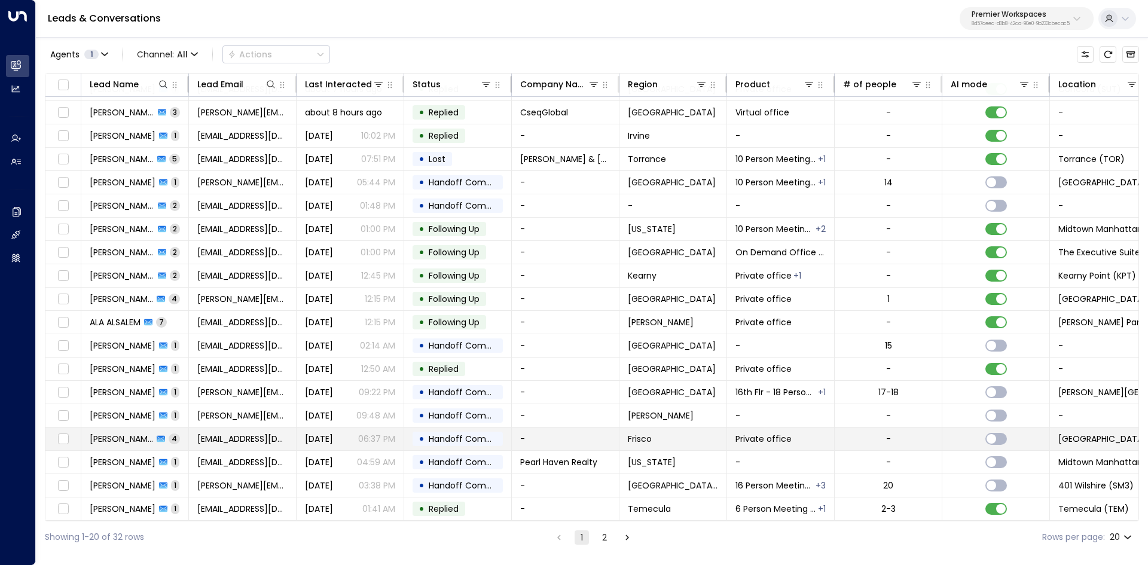
click at [101, 441] on span "[PERSON_NAME]" at bounding box center [121, 439] width 63 height 12
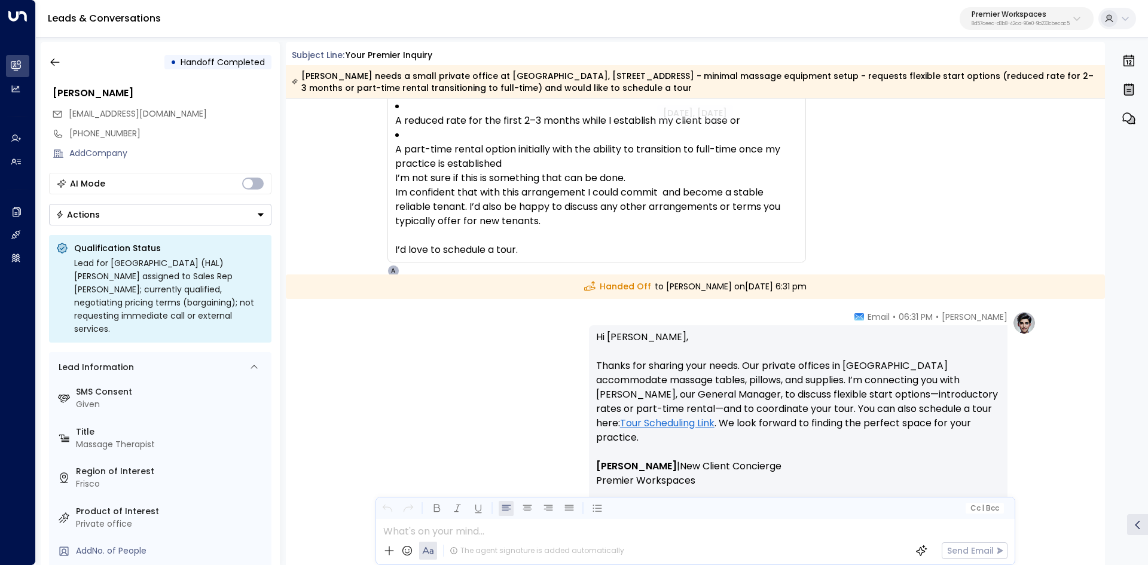
scroll to position [1746, 0]
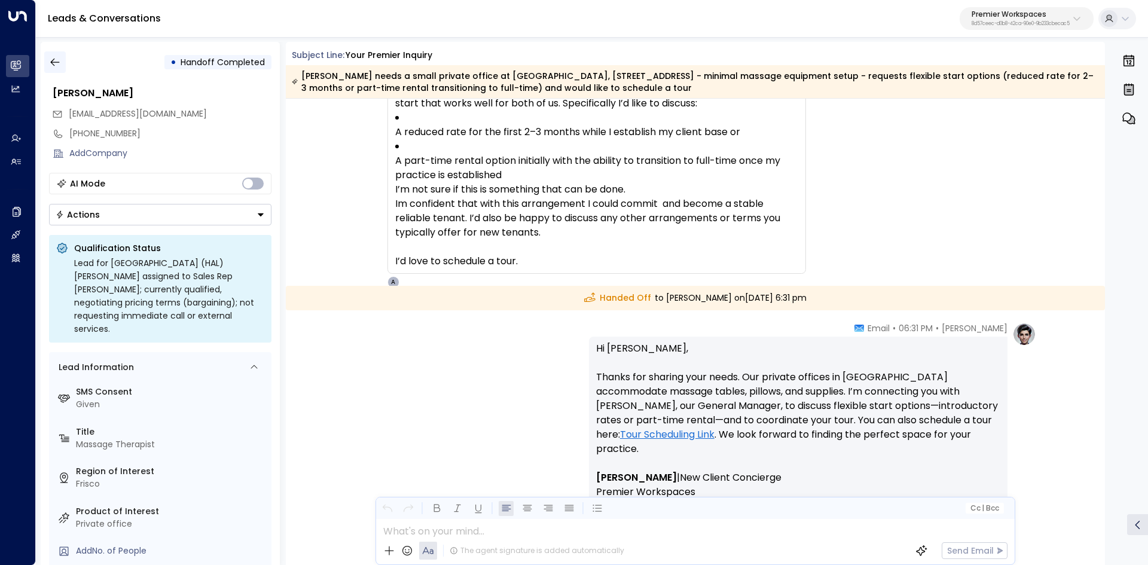
click at [53, 65] on icon "button" at bounding box center [54, 63] width 9 height 8
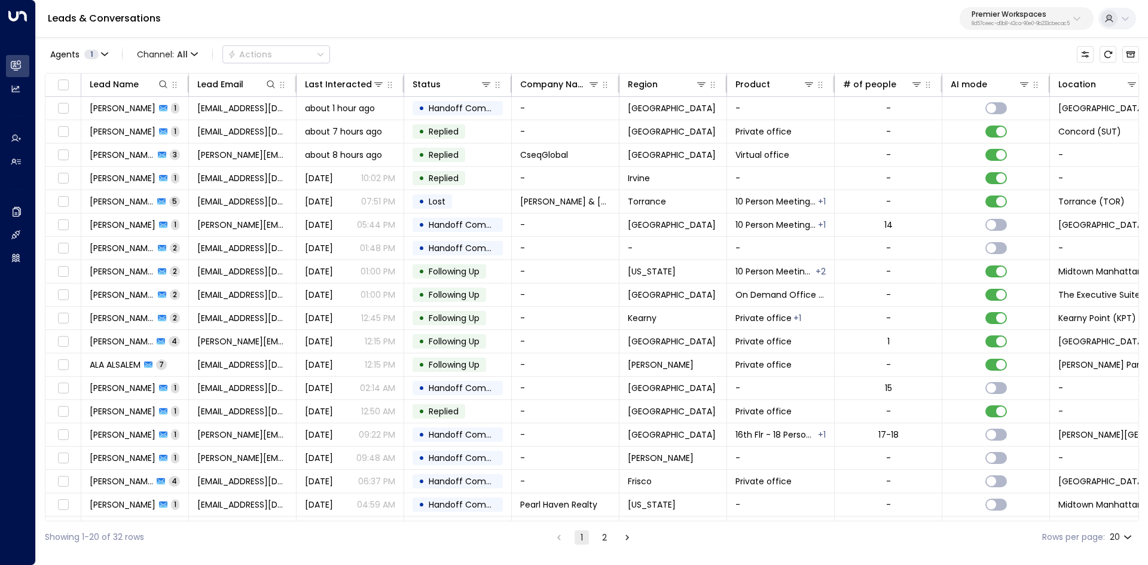
scroll to position [46, 0]
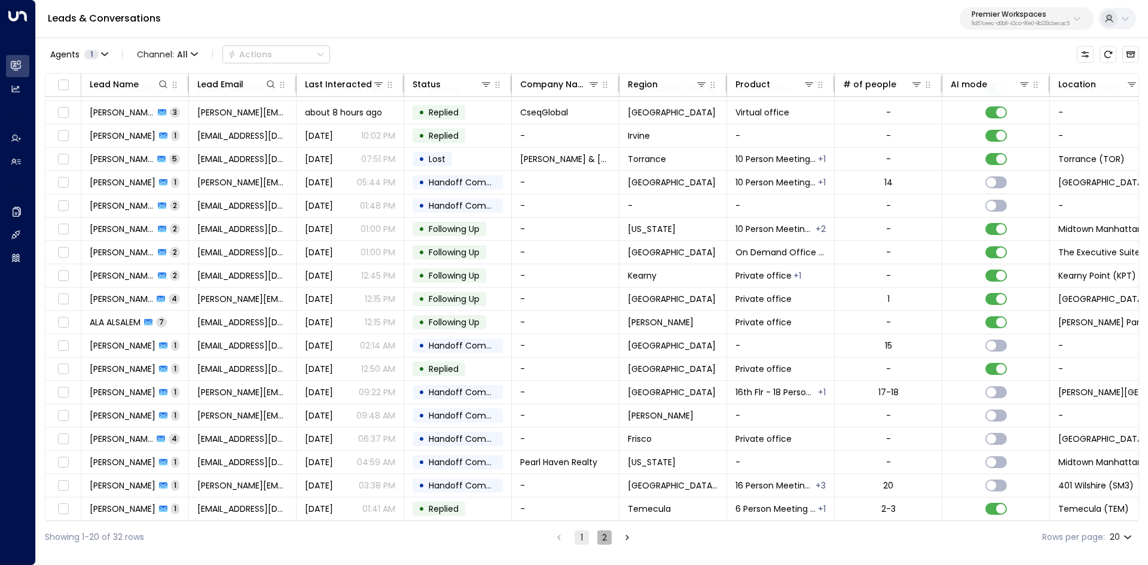
drag, startPoint x: 602, startPoint y: 536, endPoint x: 684, endPoint y: 530, distance: 82.2
click at [601, 536] on button "2" at bounding box center [604, 537] width 14 height 14
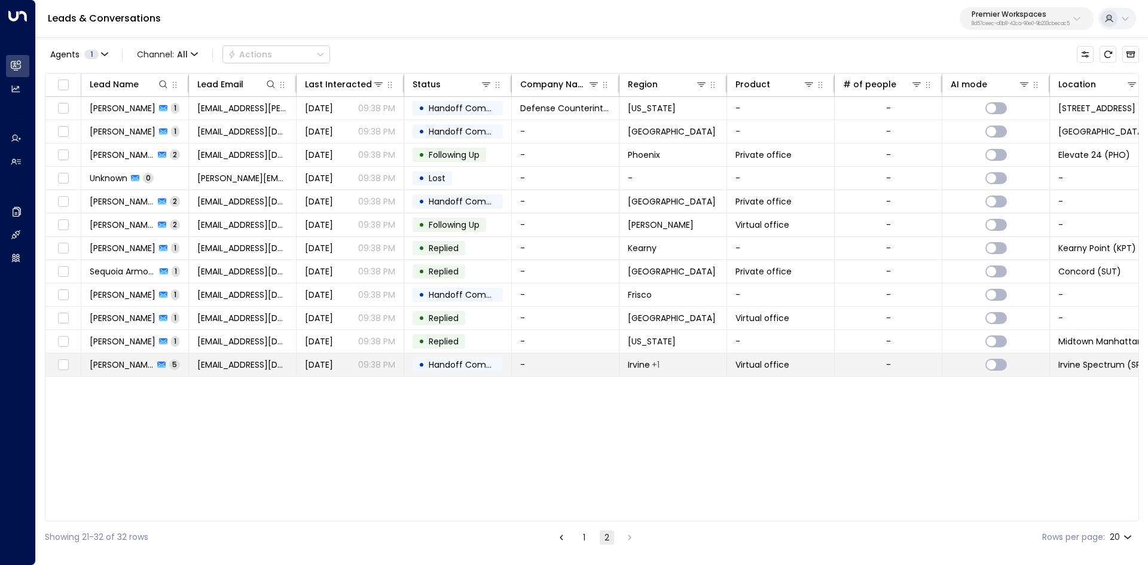
click at [111, 364] on span "[PERSON_NAME]" at bounding box center [122, 365] width 64 height 12
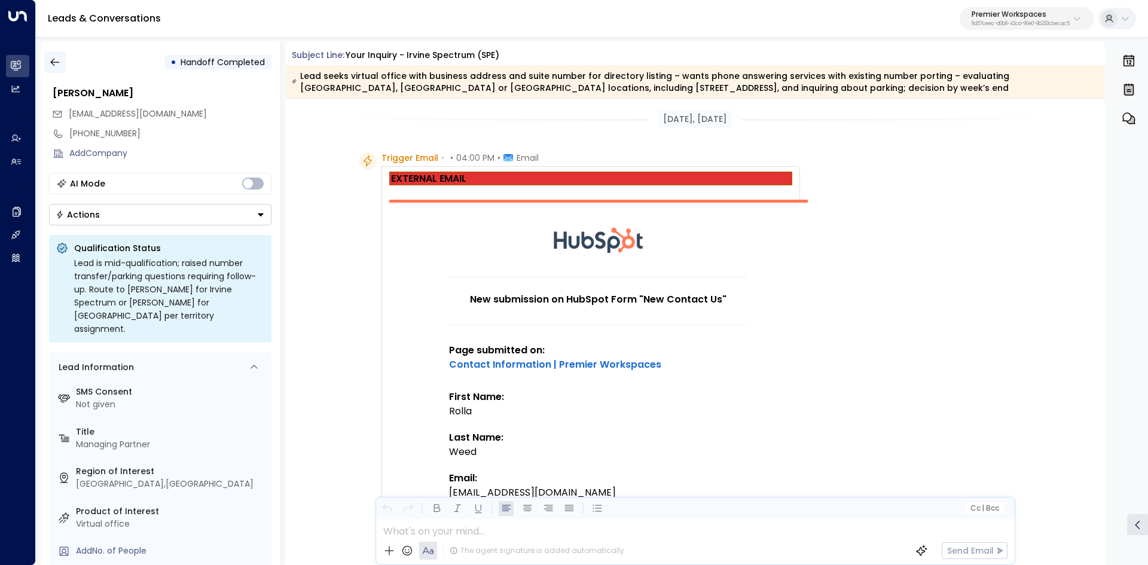
click at [57, 63] on icon "button" at bounding box center [55, 62] width 12 height 12
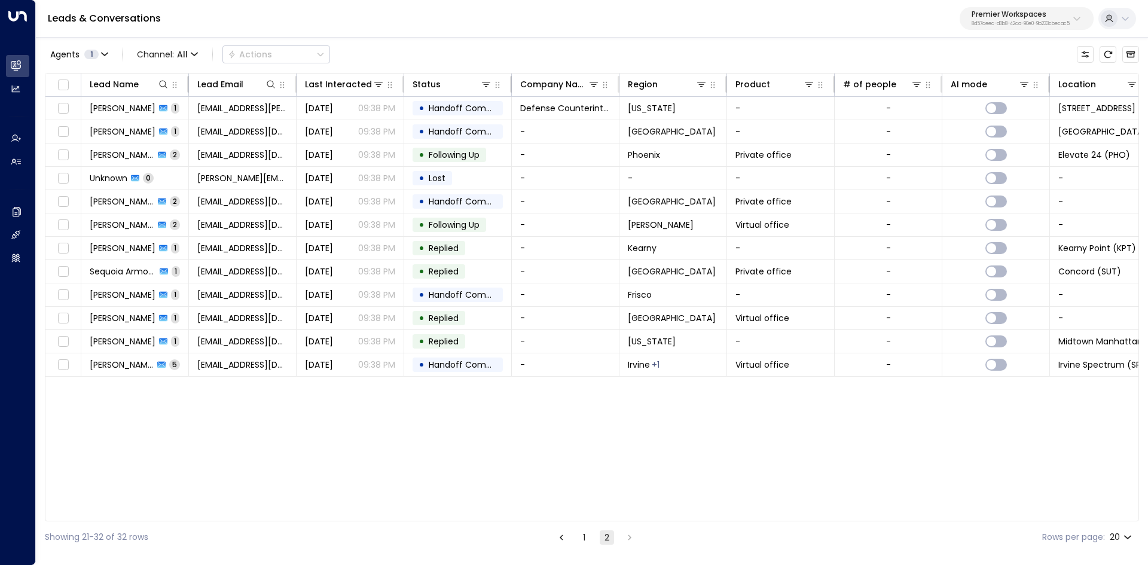
drag, startPoint x: 586, startPoint y: 538, endPoint x: 594, endPoint y: 536, distance: 8.0
click at [586, 538] on button "1" at bounding box center [584, 537] width 14 height 14
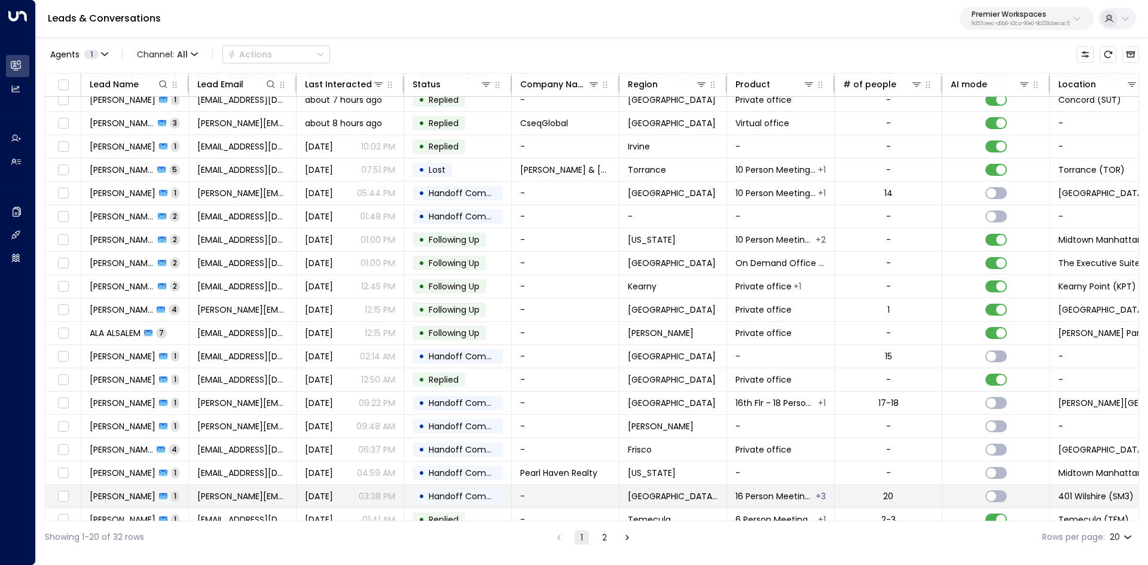
scroll to position [46, 0]
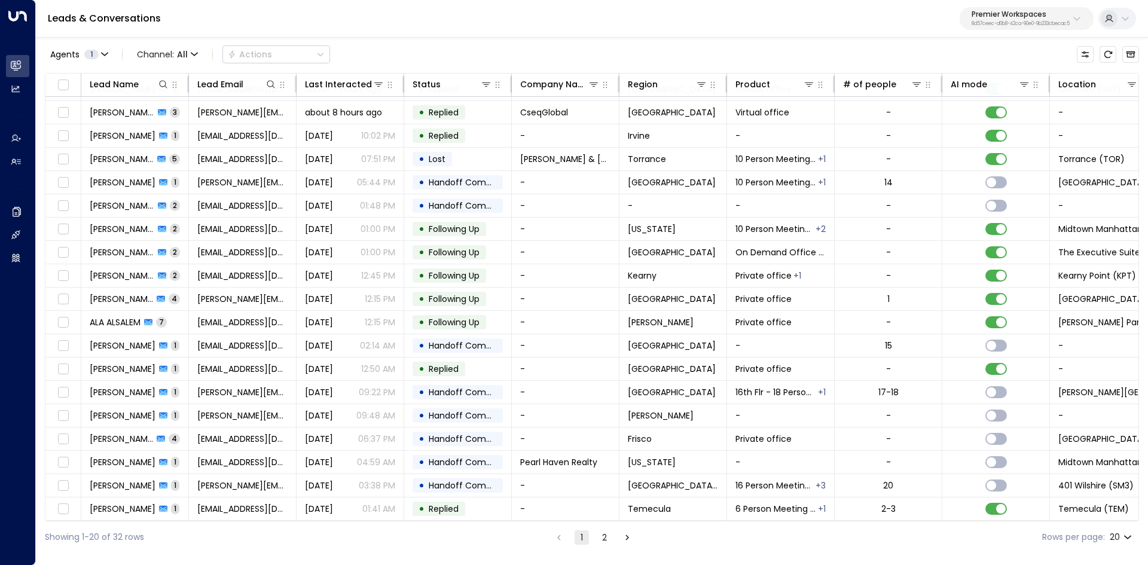
click at [605, 538] on button "2" at bounding box center [604, 537] width 14 height 14
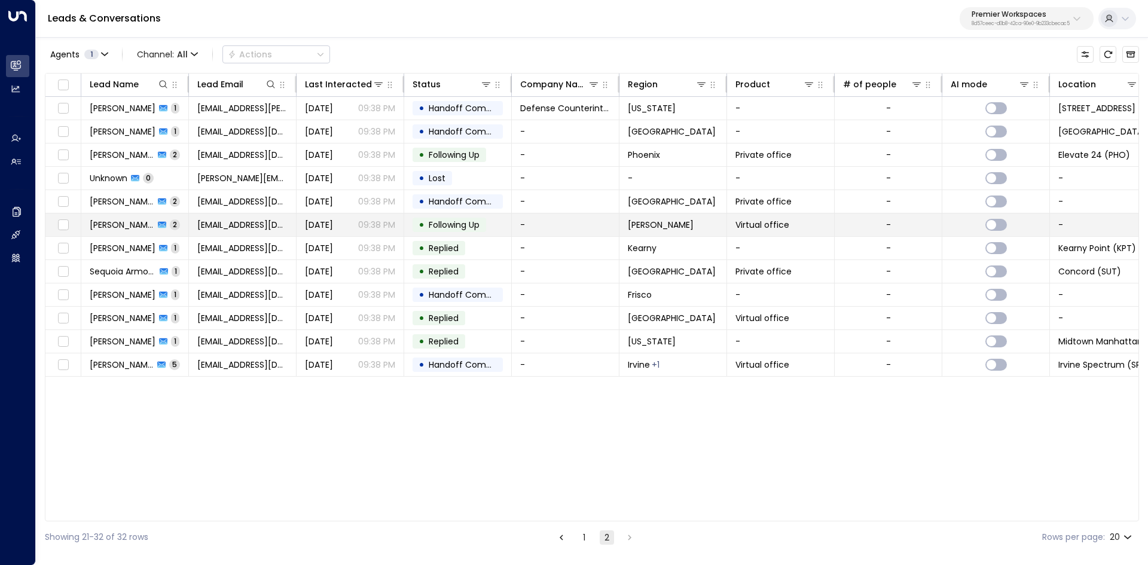
click at [138, 222] on span "[PERSON_NAME]" at bounding box center [122, 225] width 65 height 12
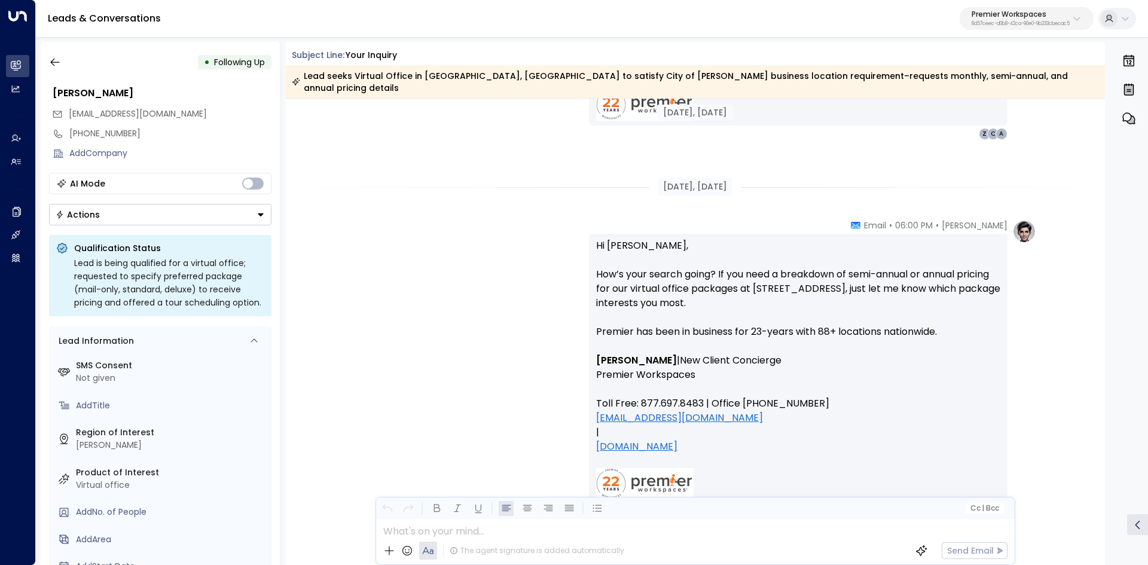
scroll to position [1489, 0]
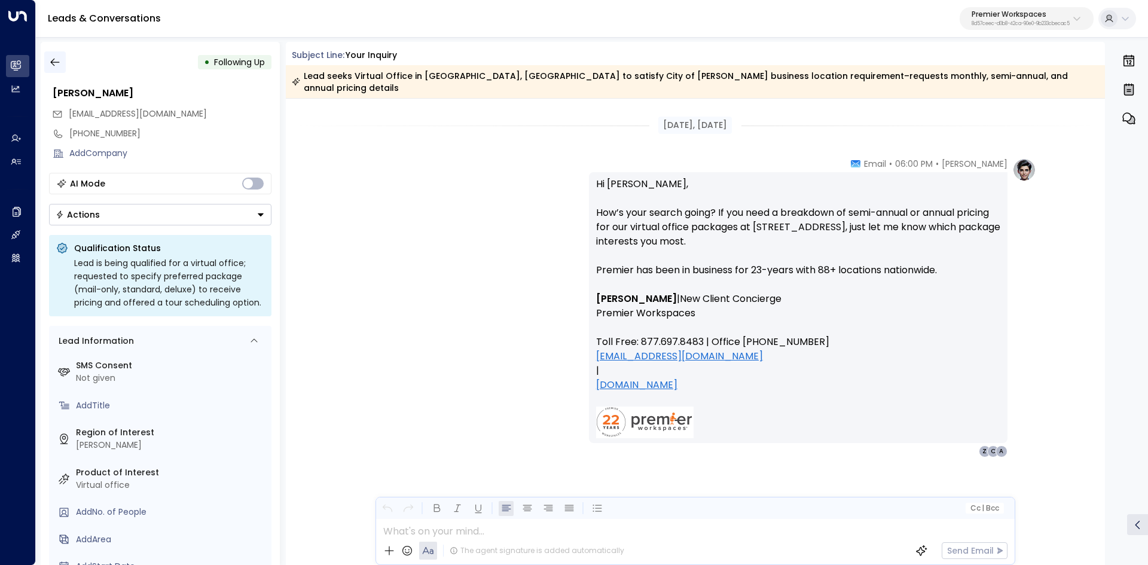
click at [51, 59] on icon "button" at bounding box center [55, 62] width 12 height 12
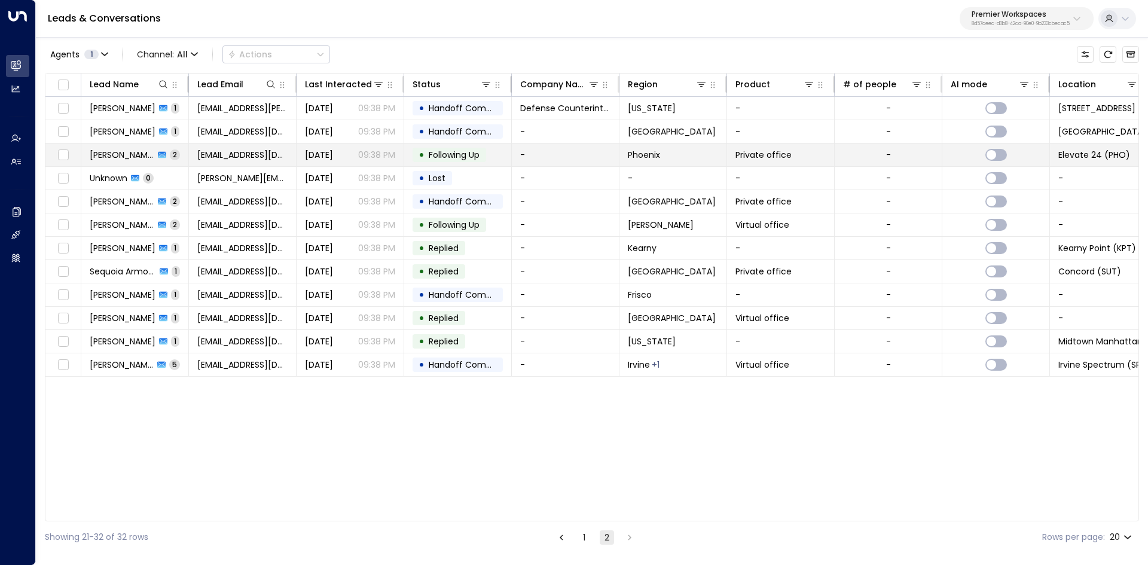
click at [121, 156] on span "[PERSON_NAME]" at bounding box center [122, 155] width 65 height 12
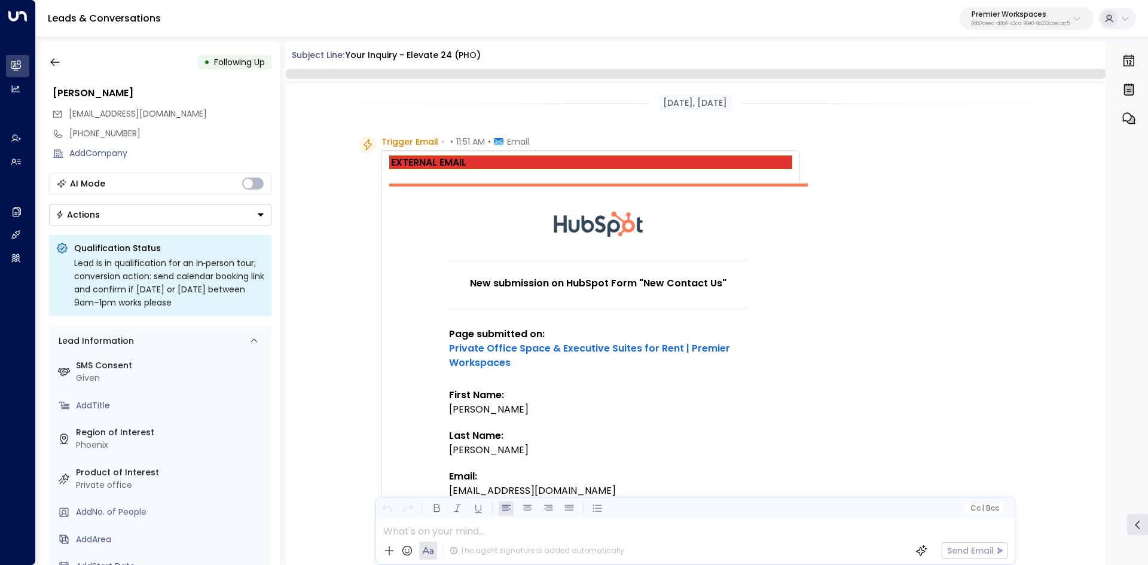
scroll to position [1118, 0]
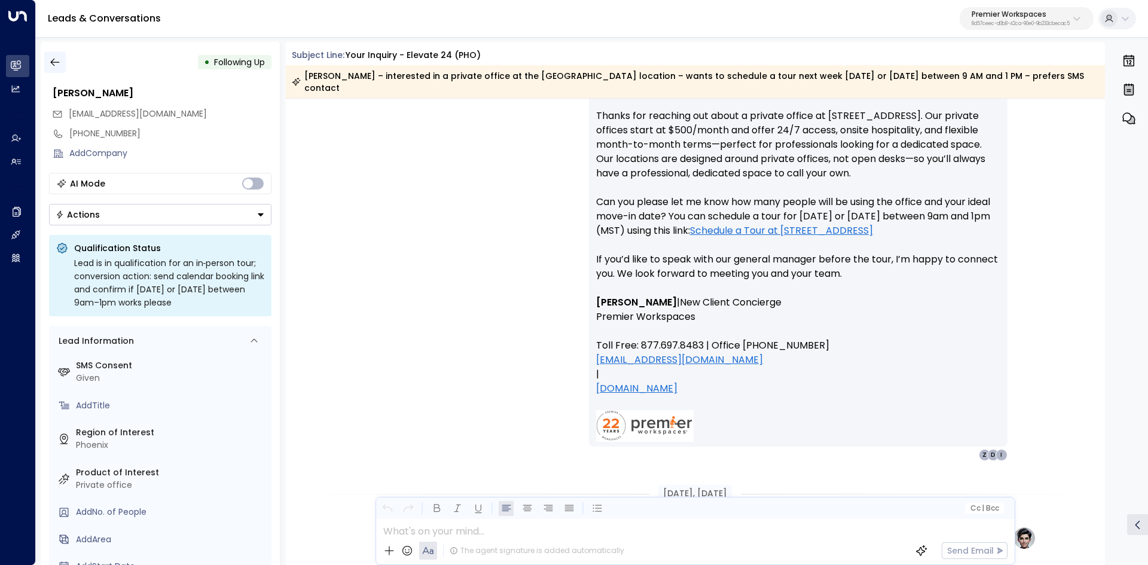
click at [55, 59] on icon "button" at bounding box center [55, 62] width 12 height 12
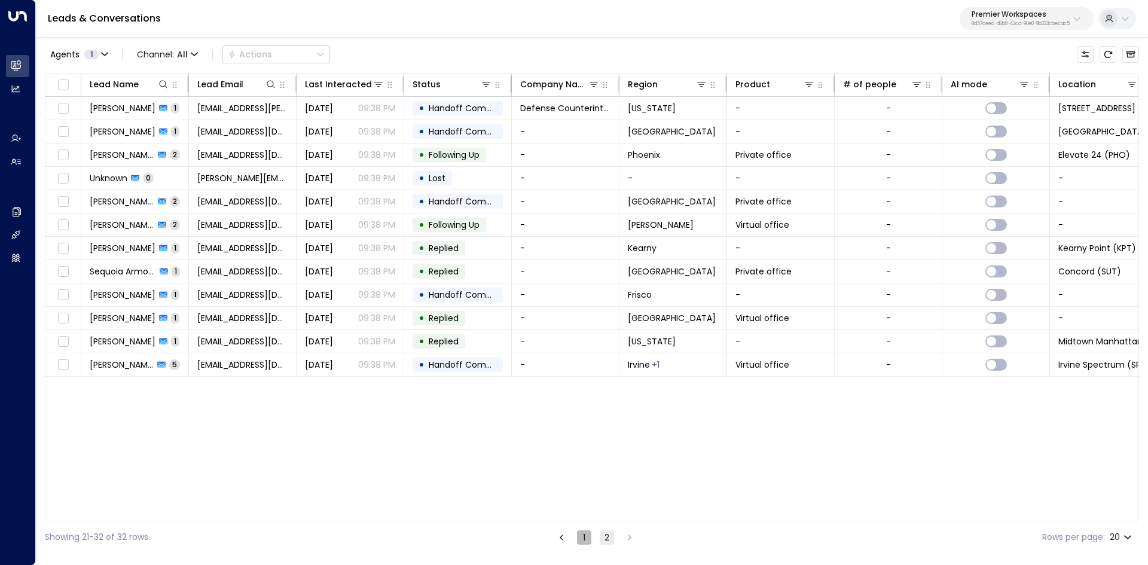
click at [584, 540] on button "1" at bounding box center [584, 537] width 14 height 14
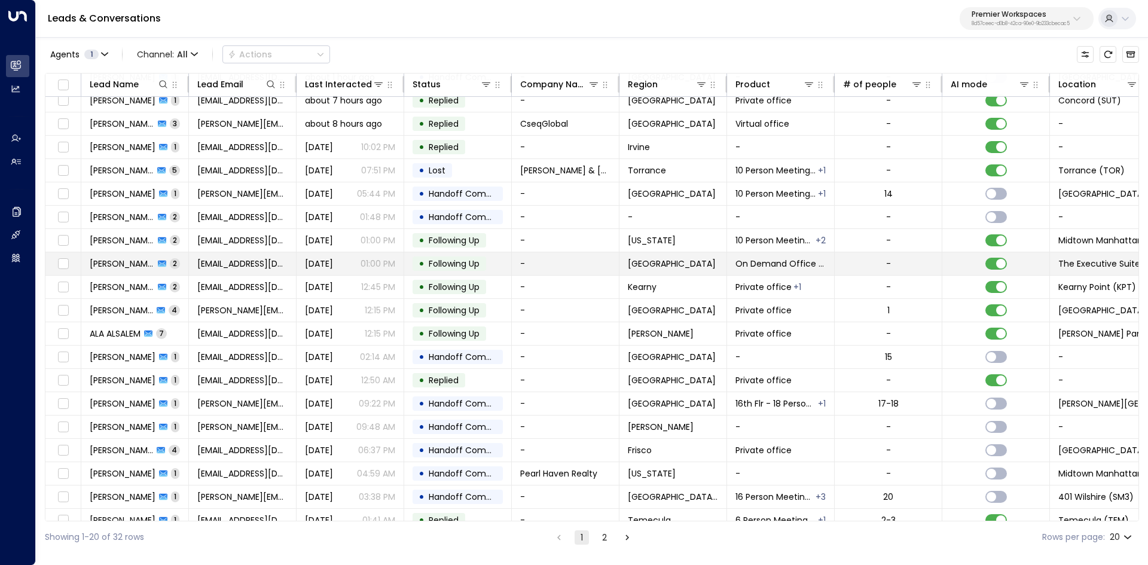
scroll to position [46, 0]
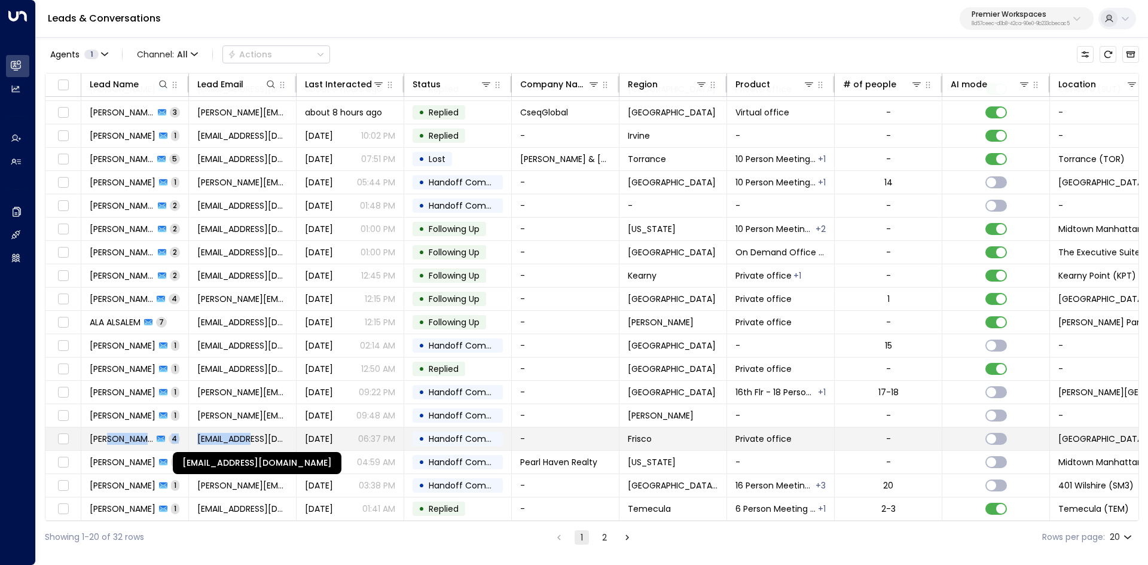
drag, startPoint x: 112, startPoint y: 434, endPoint x: 252, endPoint y: 431, distance: 139.4
click at [252, 431] on tr "[PERSON_NAME] 4 [EMAIL_ADDRESS][DOMAIN_NAME] [DATE] 06:37 PM • Handoff Complete…" at bounding box center [709, 439] width 1328 height 23
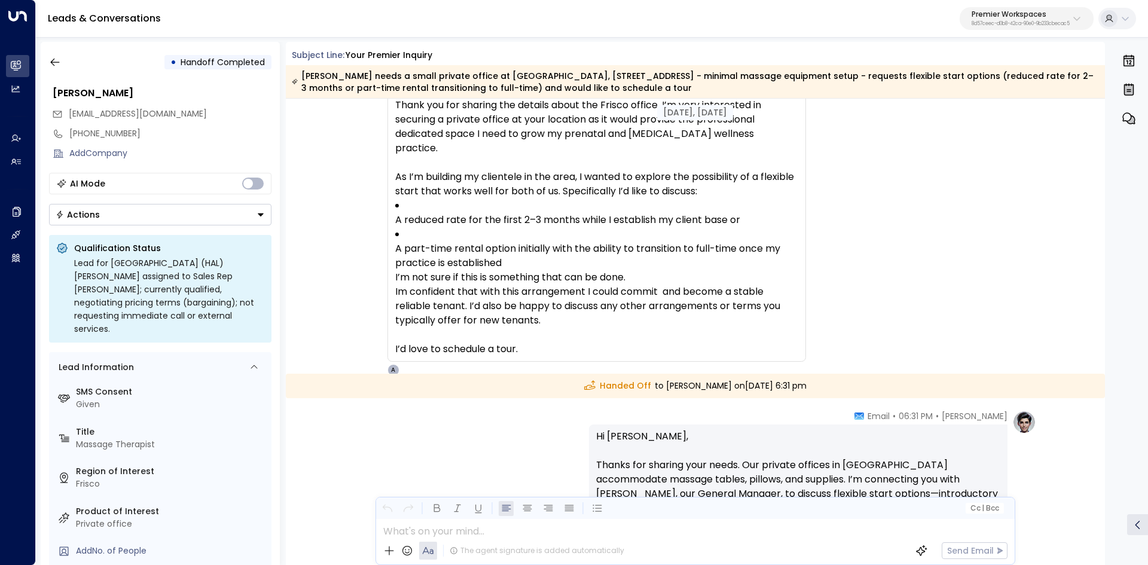
scroll to position [1583, 0]
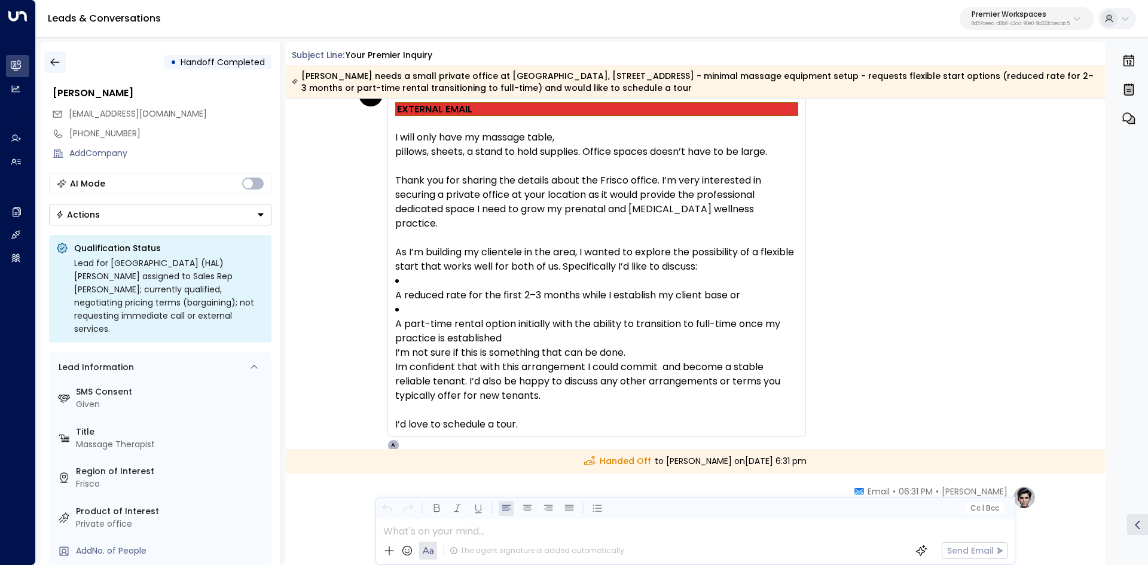
click at [55, 64] on icon "button" at bounding box center [55, 62] width 12 height 12
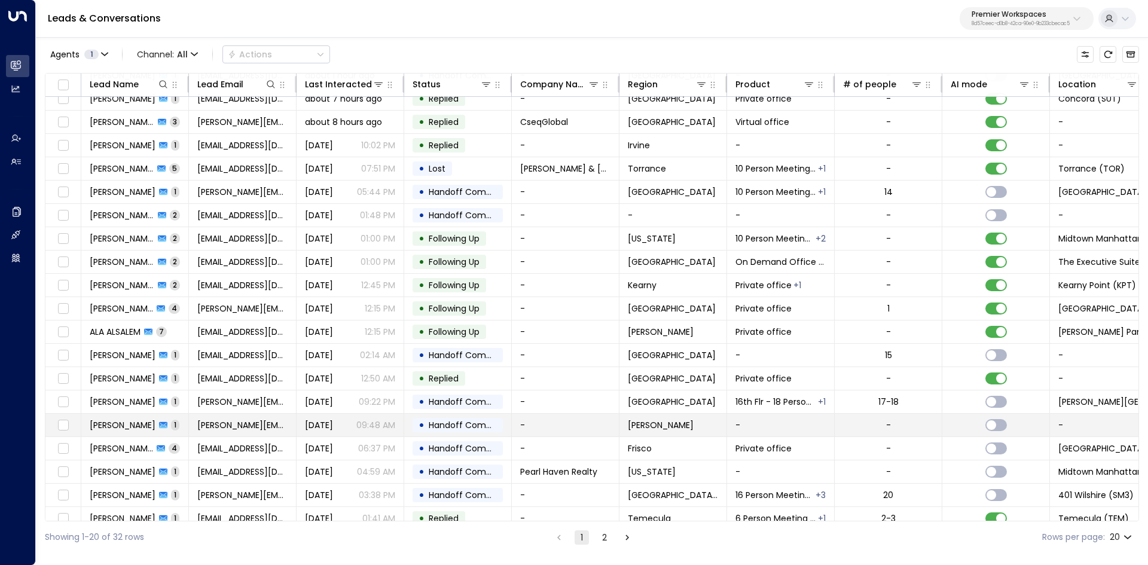
scroll to position [46, 0]
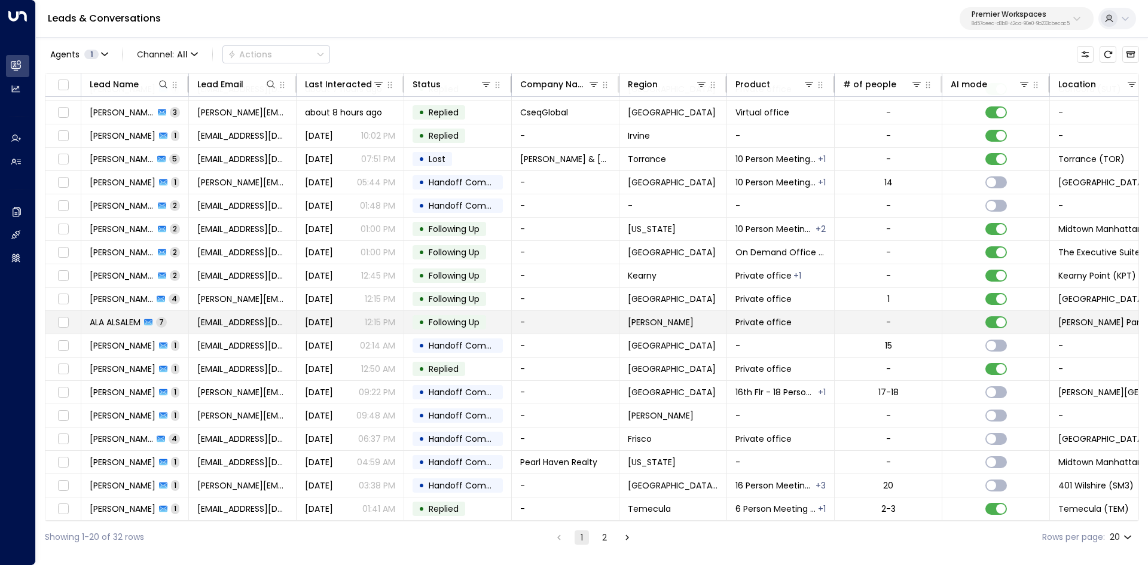
click at [115, 320] on span "ALA ALSALEM" at bounding box center [115, 322] width 51 height 12
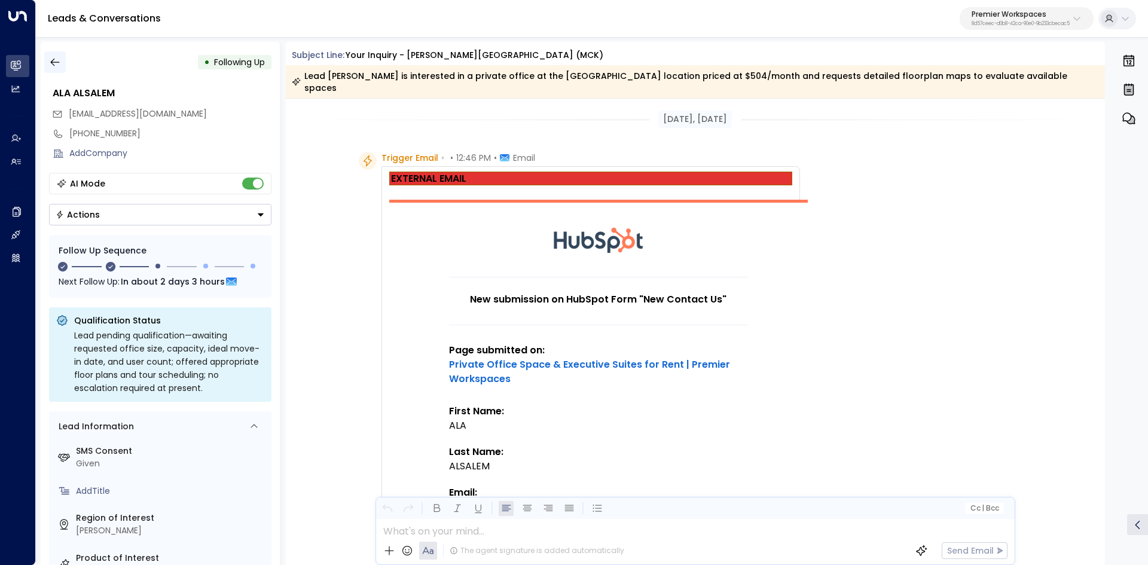
click at [54, 63] on icon "button" at bounding box center [55, 62] width 12 height 12
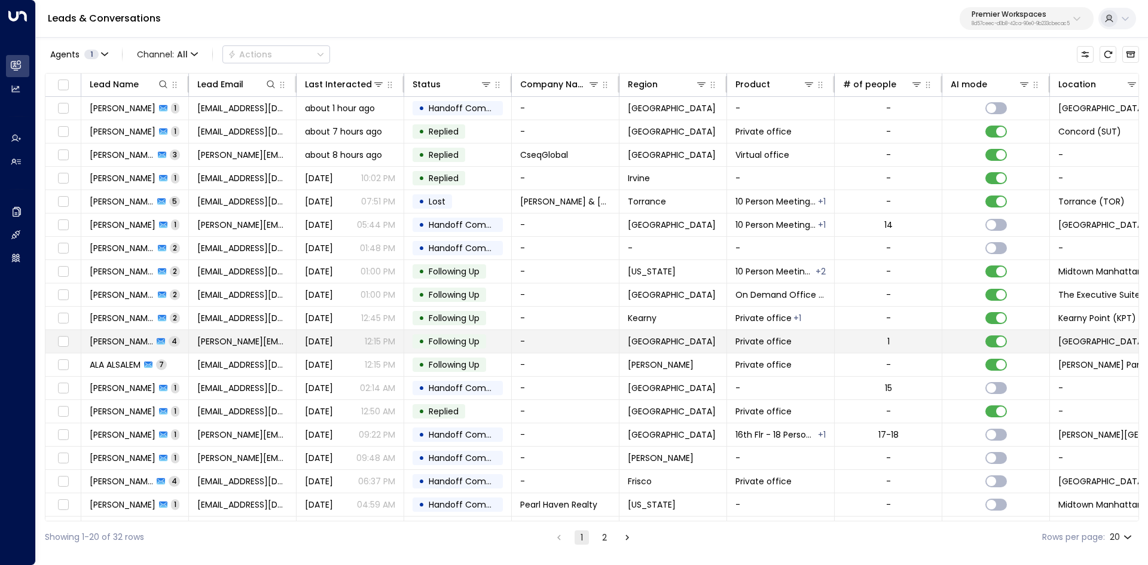
click at [115, 341] on span "[PERSON_NAME]" at bounding box center [121, 341] width 63 height 12
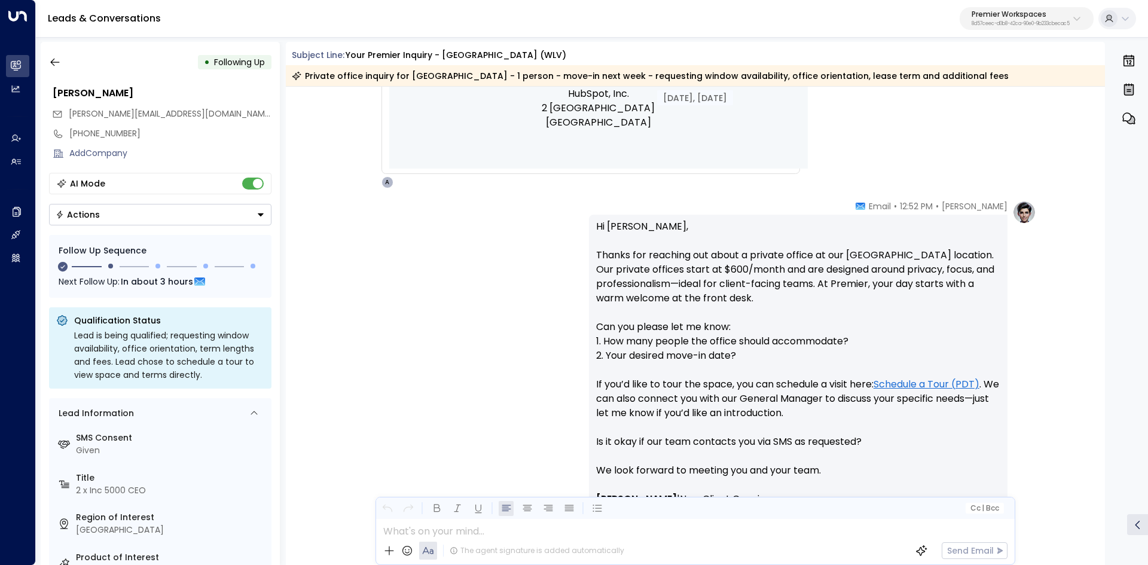
scroll to position [957, 0]
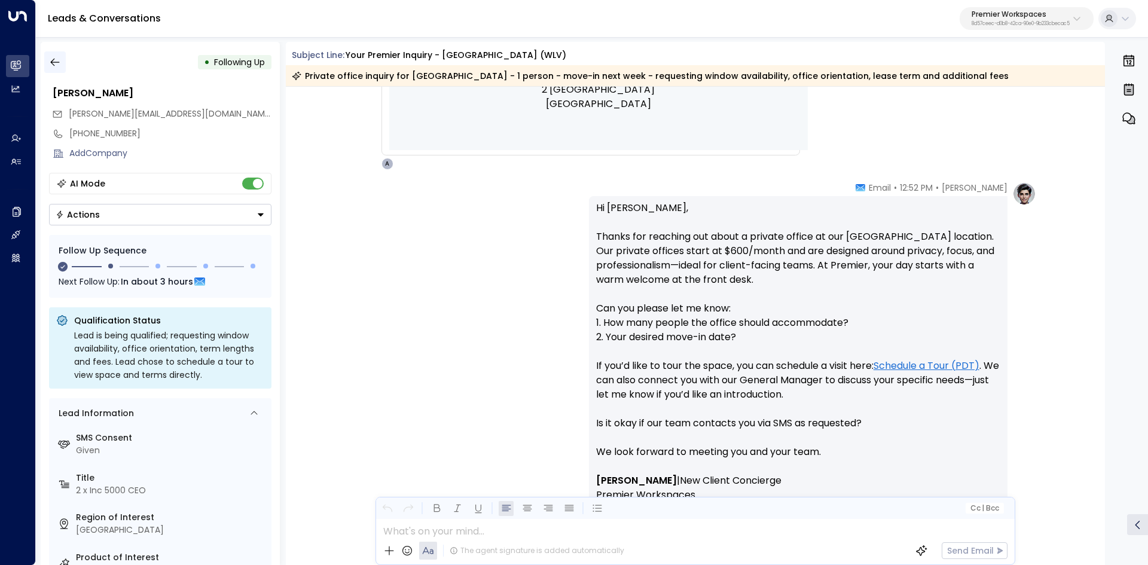
click at [47, 56] on button "button" at bounding box center [55, 62] width 22 height 22
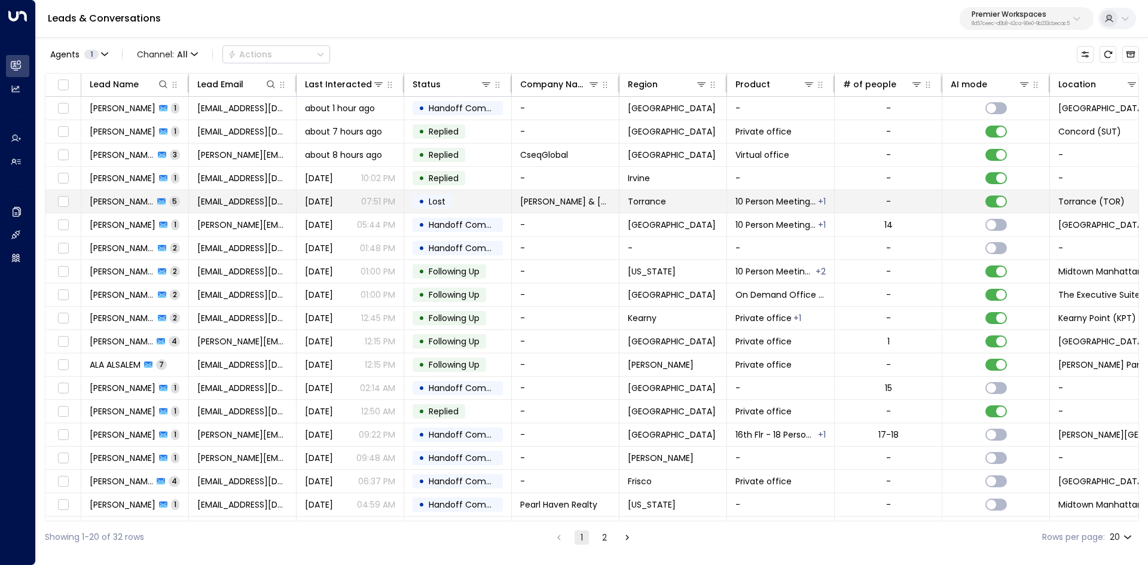
click at [118, 203] on span "[PERSON_NAME]" at bounding box center [122, 202] width 64 height 12
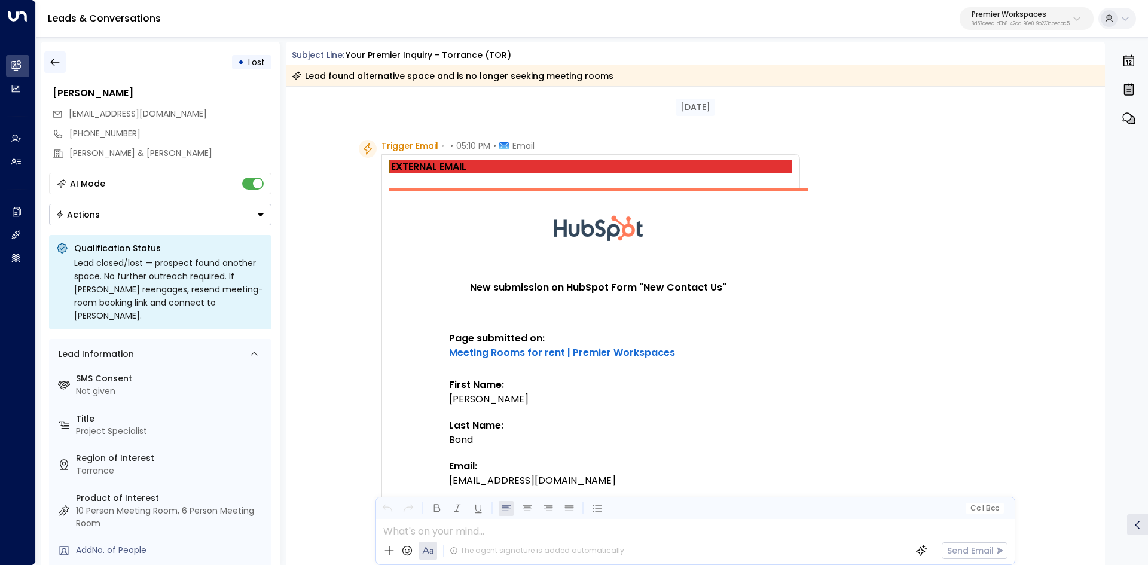
click at [49, 62] on icon "button" at bounding box center [55, 62] width 12 height 12
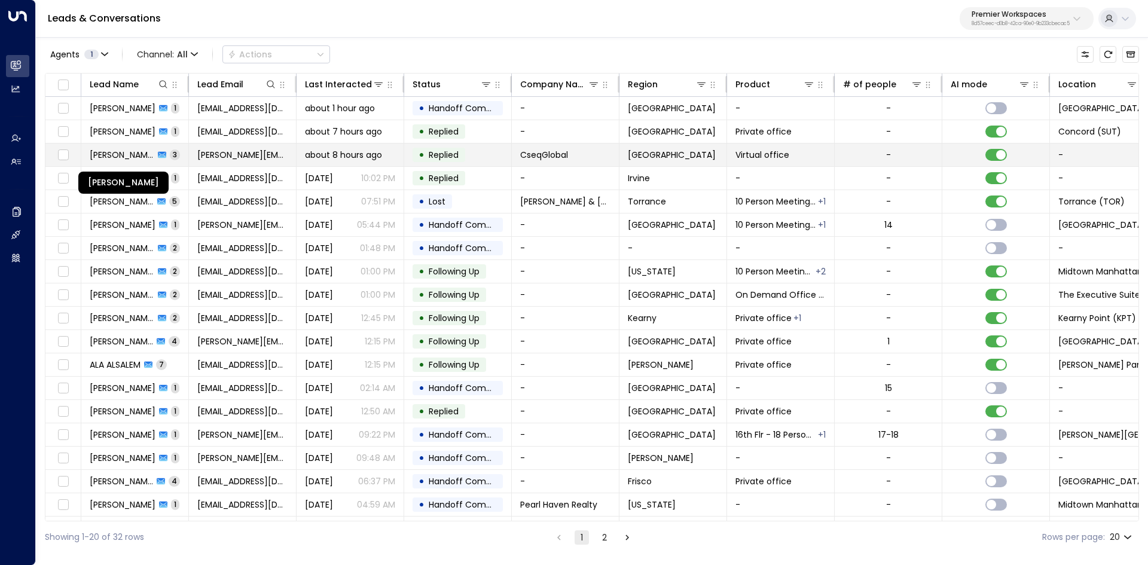
click at [135, 157] on span "[PERSON_NAME]" at bounding box center [122, 155] width 65 height 12
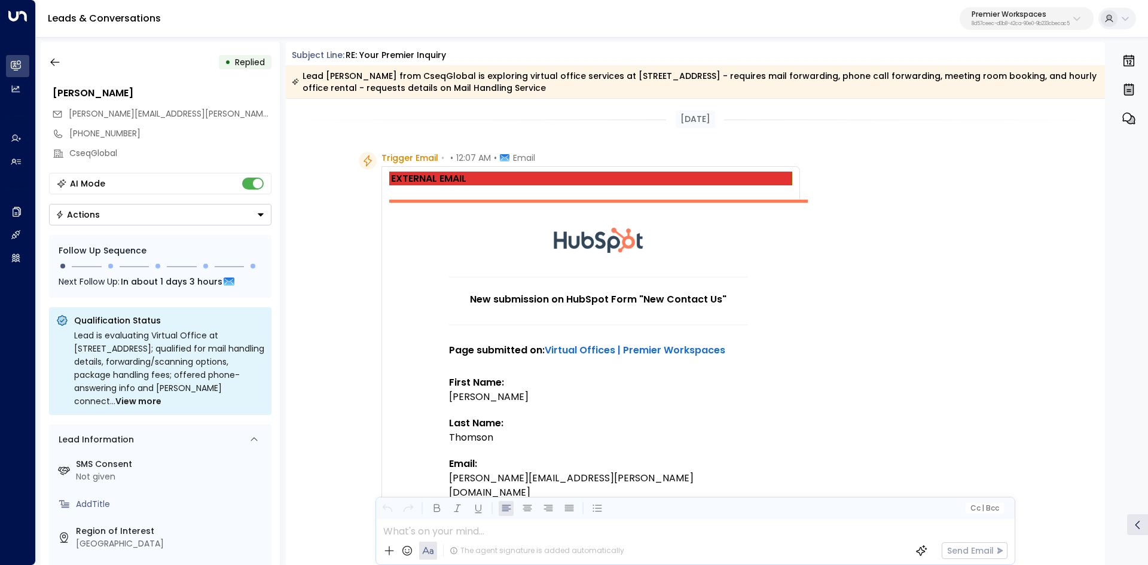
click at [685, 111] on div "[DATE]" at bounding box center [696, 119] width 820 height 41
click at [685, 118] on div "[DATE]" at bounding box center [695, 119] width 39 height 17
click at [54, 61] on icon "button" at bounding box center [55, 62] width 12 height 12
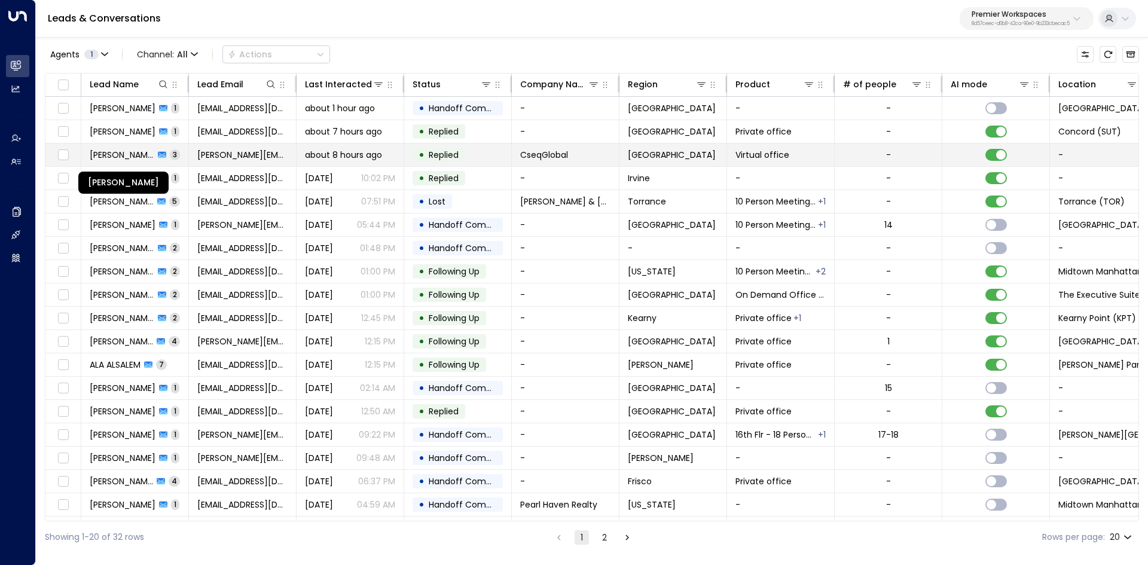
click at [125, 154] on span "[PERSON_NAME]" at bounding box center [122, 155] width 65 height 12
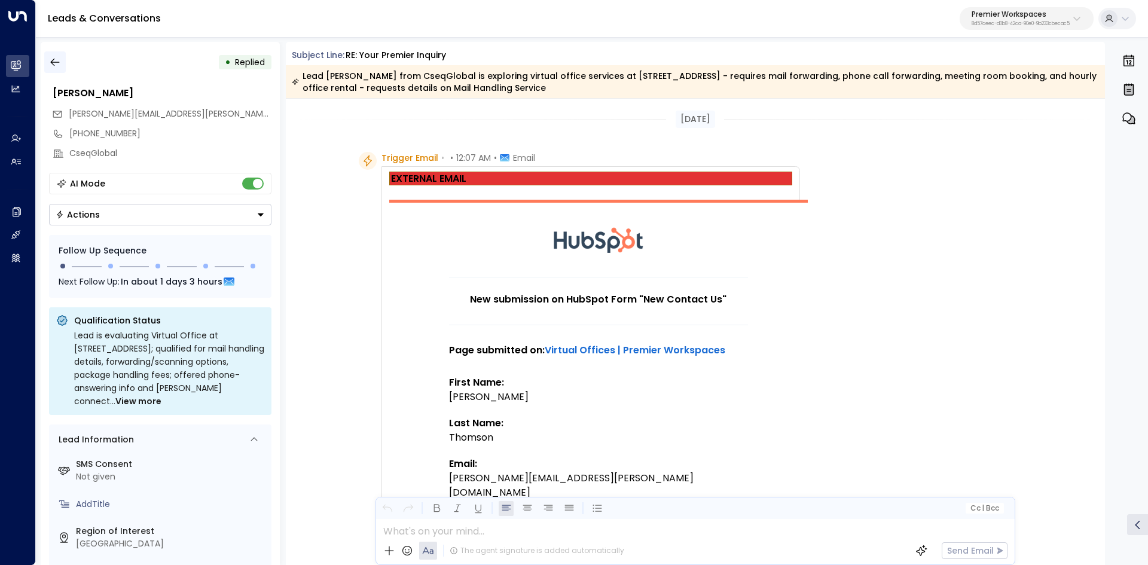
click at [56, 61] on icon "button" at bounding box center [55, 62] width 12 height 12
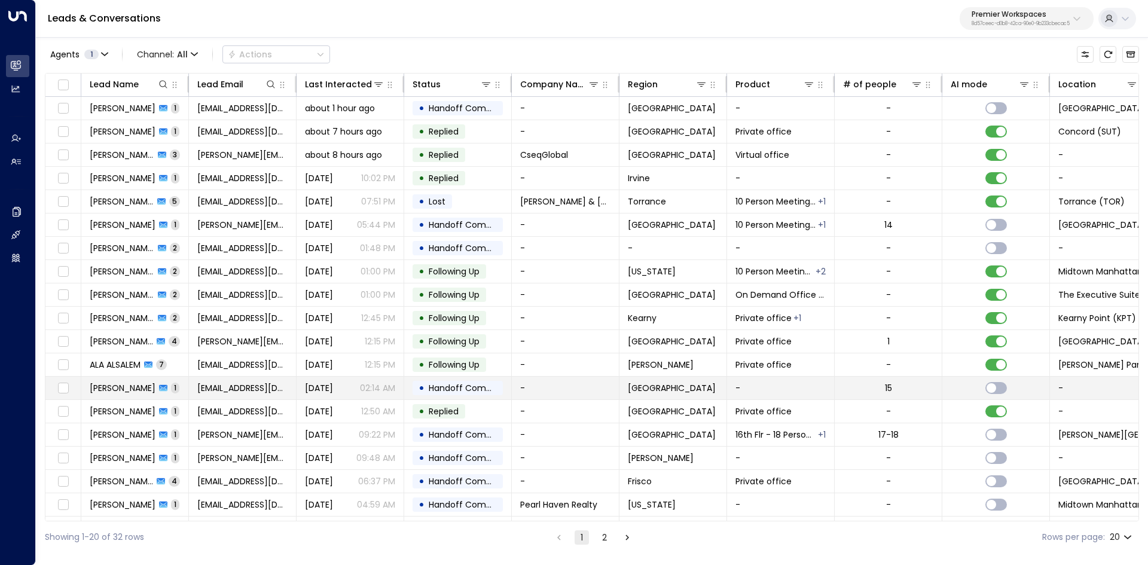
scroll to position [46, 0]
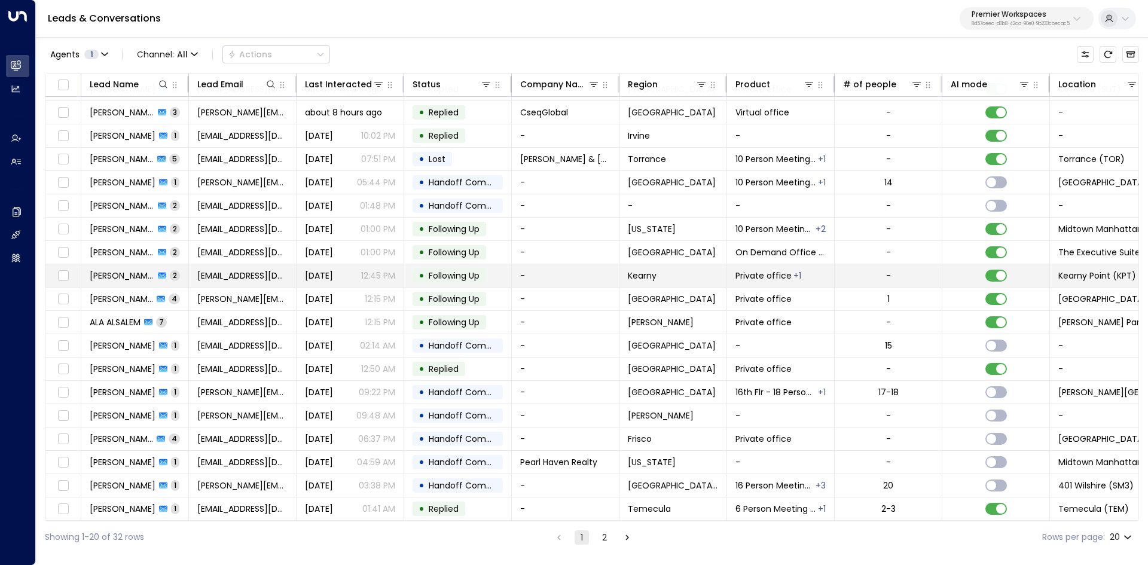
click at [113, 272] on span "[PERSON_NAME]" at bounding box center [122, 276] width 65 height 12
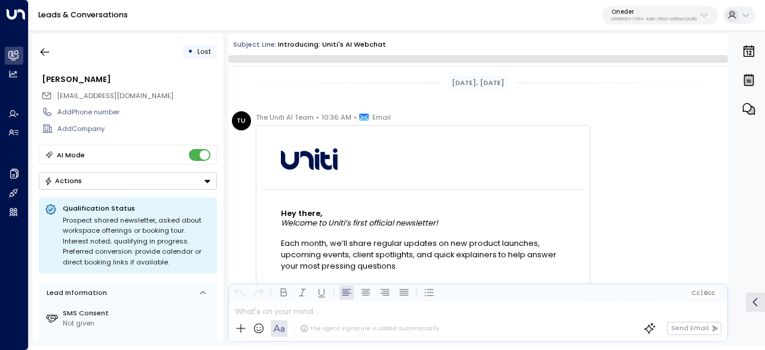
scroll to position [2354, 0]
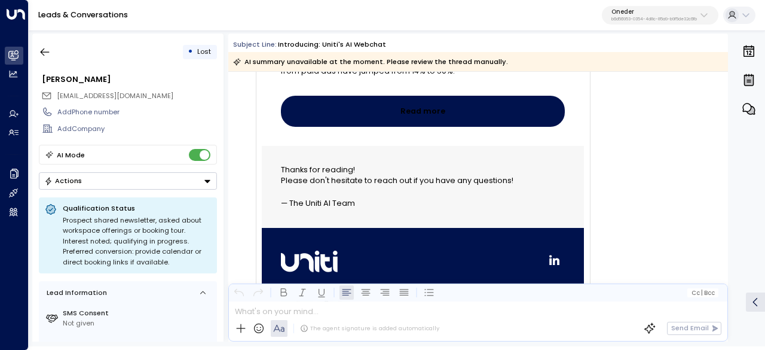
drag, startPoint x: 320, startPoint y: 45, endPoint x: 453, endPoint y: 47, distance: 133.4
click at [453, 47] on div "Subject Line: Introducing: Uniti's AI Webchat" at bounding box center [480, 44] width 495 height 10
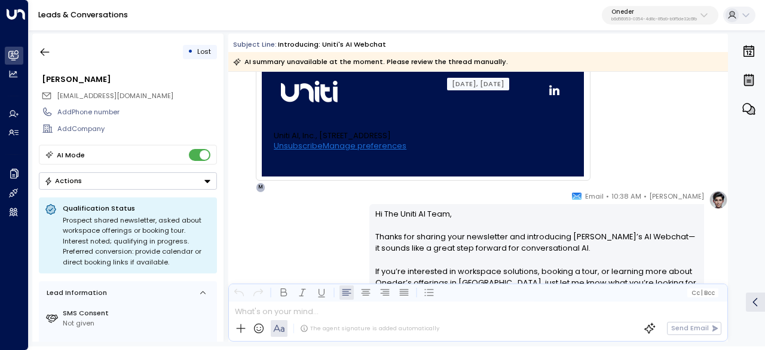
scroll to position [2512, 0]
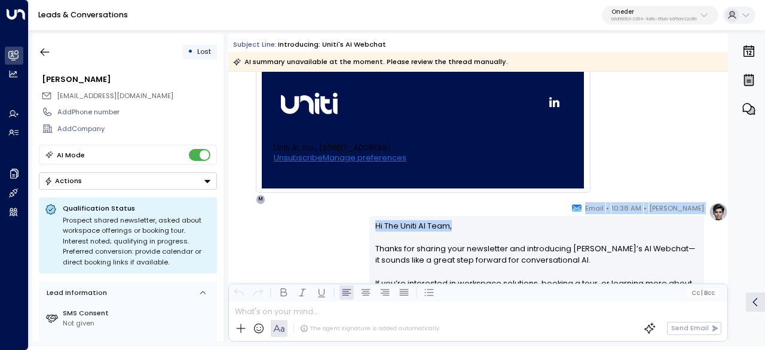
drag, startPoint x: 568, startPoint y: 210, endPoint x: 658, endPoint y: 207, distance: 90.4
click at [658, 207] on div "Maisy Clarke • 10:38 AM • Email Hi The Uniti AI Team, Thanks for sharing your n…" at bounding box center [537, 310] width 335 height 217
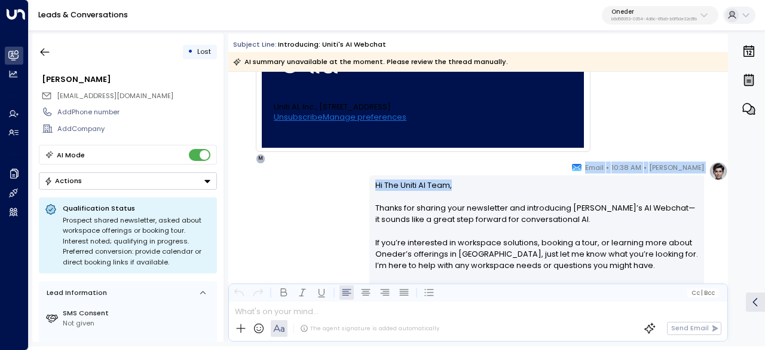
scroll to position [2571, 0]
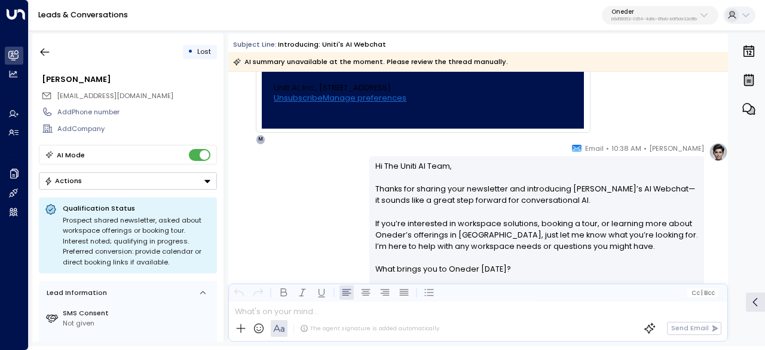
drag, startPoint x: 425, startPoint y: 193, endPoint x: 415, endPoint y: 192, distance: 10.2
click at [425, 193] on p "Hi The Uniti AI Team, Thanks for sharing your newsletter and introducing Uniti’…" at bounding box center [538, 223] width 324 height 126
drag, startPoint x: 526, startPoint y: 188, endPoint x: 582, endPoint y: 188, distance: 56.2
click at [582, 188] on p "Hi The Uniti AI Team, Thanks for sharing your newsletter and introducing Uniti’…" at bounding box center [538, 223] width 324 height 126
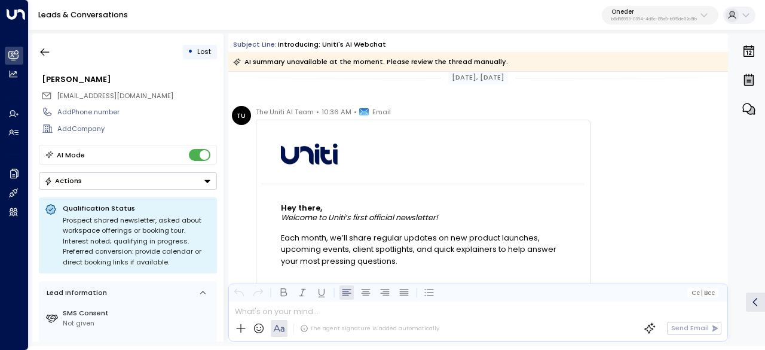
scroll to position [0, 0]
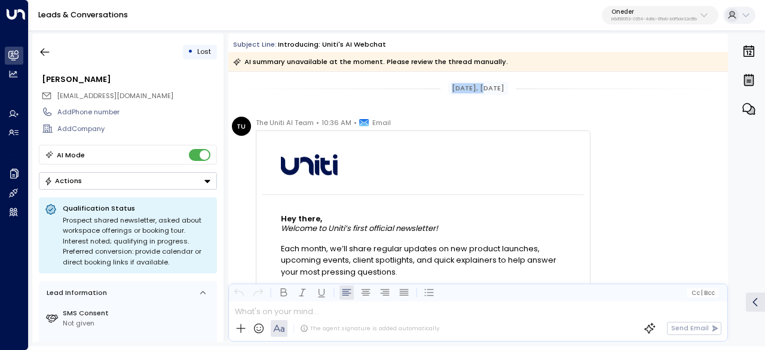
drag, startPoint x: 445, startPoint y: 89, endPoint x: 474, endPoint y: 90, distance: 28.8
click at [474, 90] on div "[DATE], [DATE]" at bounding box center [478, 88] width 60 height 14
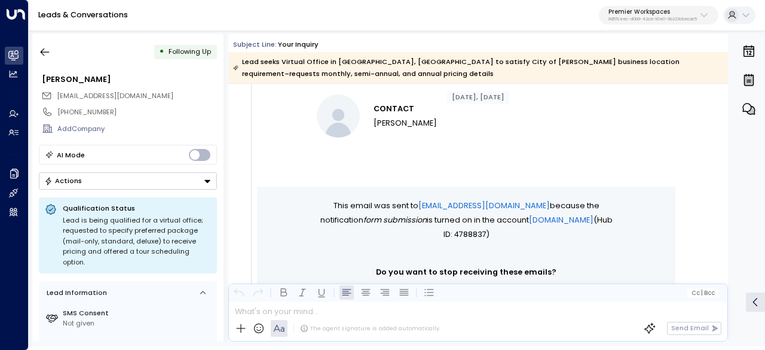
scroll to position [658, 0]
